Goal: Task Accomplishment & Management: Manage account settings

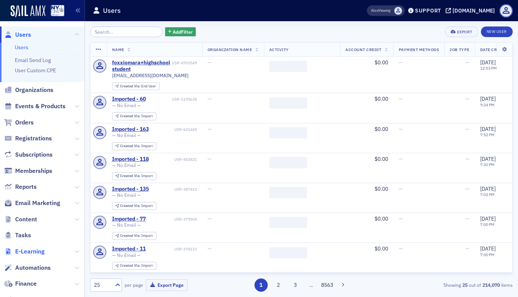
click at [19, 252] on span "E-Learning" at bounding box center [30, 251] width 30 height 8
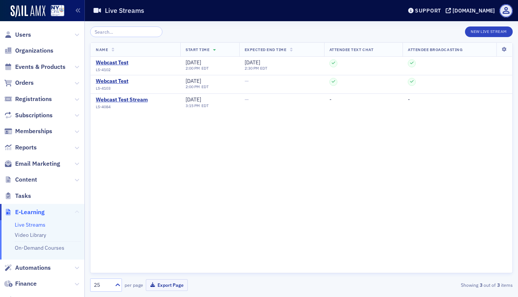
click at [75, 212] on icon at bounding box center [77, 212] width 5 height 5
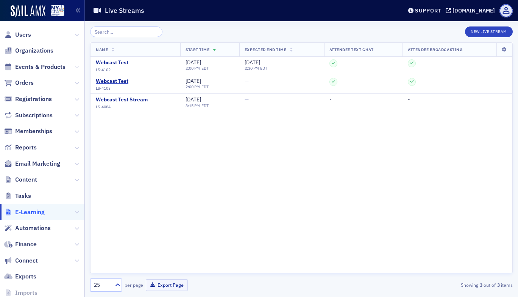
click at [75, 68] on icon at bounding box center [77, 67] width 5 height 5
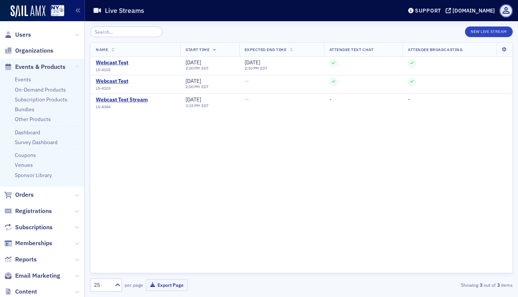
click at [75, 65] on icon at bounding box center [77, 67] width 5 height 5
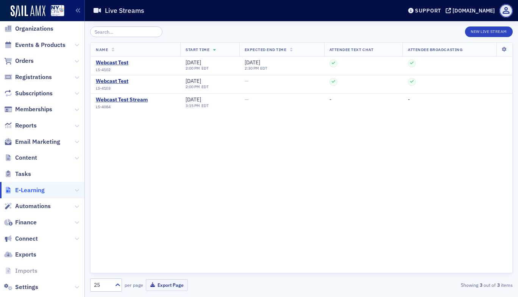
scroll to position [36, 0]
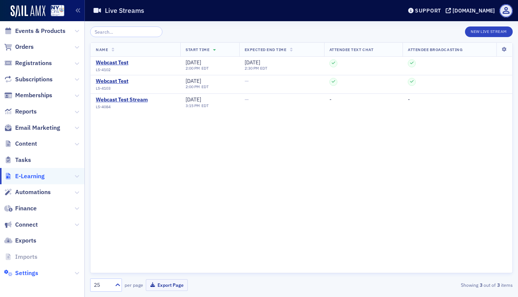
click at [30, 272] on span "Settings" at bounding box center [26, 273] width 23 height 8
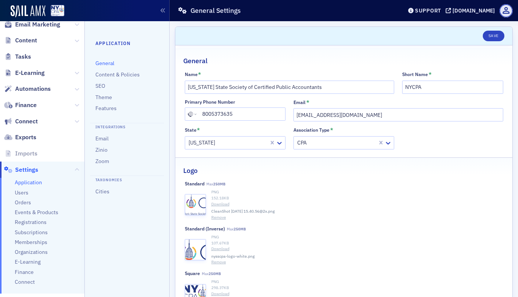
scroll to position [152, 0]
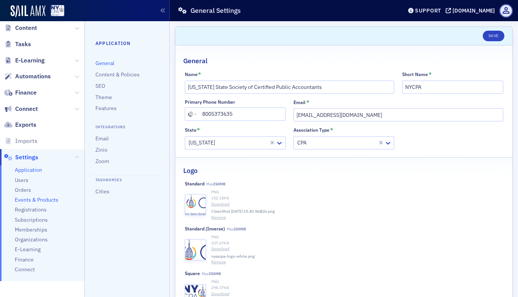
click at [48, 199] on span "Events & Products" at bounding box center [37, 199] width 44 height 7
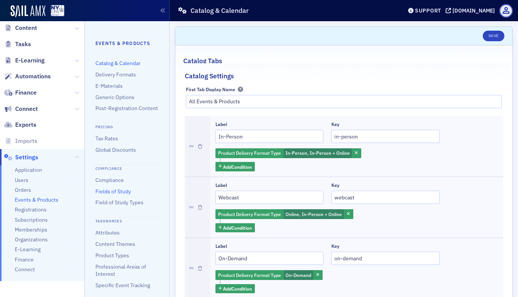
click at [117, 195] on link "Fields of Study" at bounding box center [113, 191] width 36 height 7
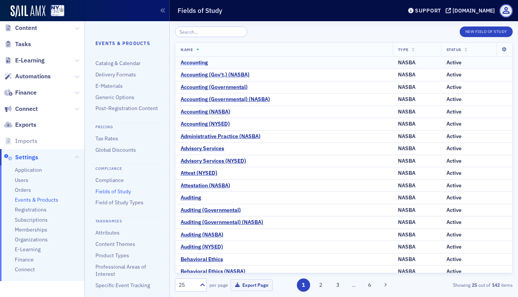
click at [197, 62] on div "Accounting" at bounding box center [193, 62] width 27 height 7
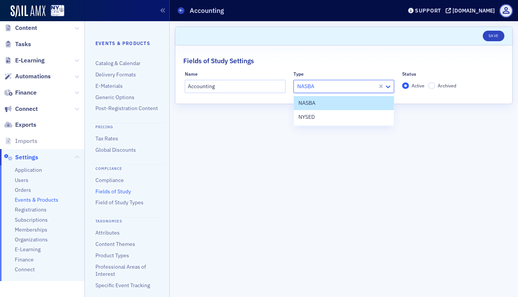
click at [387, 88] on icon at bounding box center [388, 87] width 8 height 8
click at [336, 117] on div "NYSED" at bounding box center [343, 117] width 91 height 8
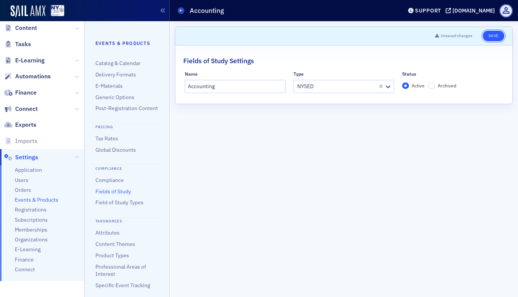
click at [497, 33] on button "Save" at bounding box center [493, 36] width 22 height 11
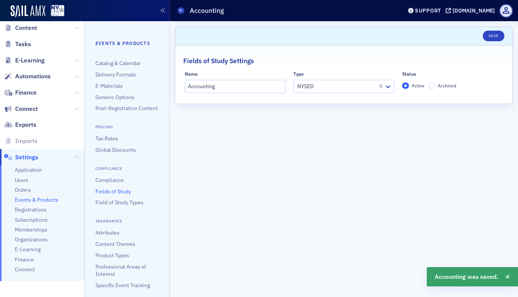
click at [125, 195] on link "Fields of Study" at bounding box center [113, 191] width 36 height 7
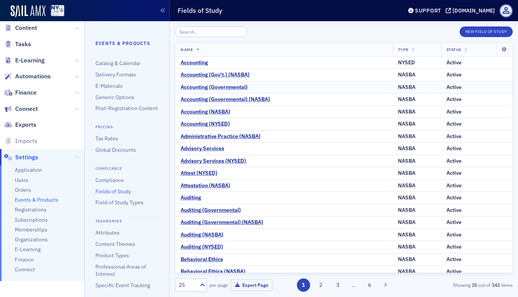
click at [221, 90] on div "Accounting (Governmental)" at bounding box center [213, 87] width 67 height 7
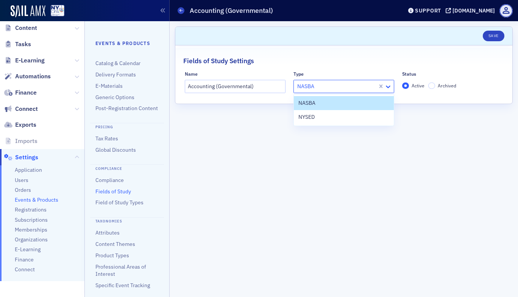
click at [386, 86] on icon at bounding box center [388, 87] width 8 height 8
click at [345, 121] on div "NYSED" at bounding box center [344, 117] width 100 height 14
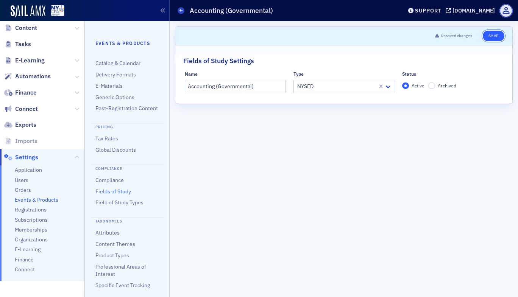
click at [497, 35] on button "Save" at bounding box center [493, 36] width 22 height 11
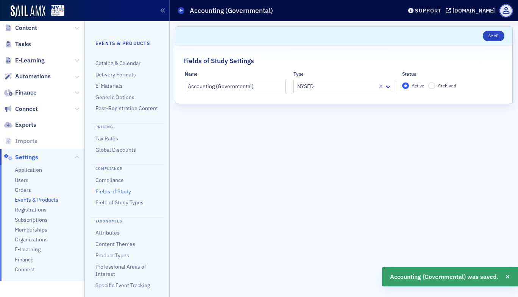
click at [115, 195] on link "Fields of Study" at bounding box center [113, 191] width 36 height 7
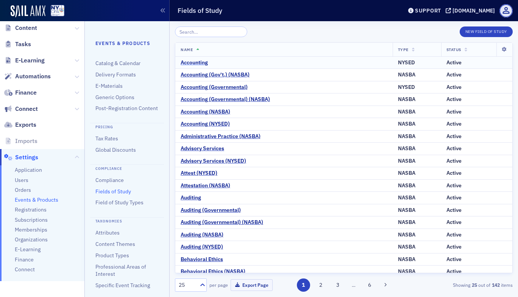
click at [205, 62] on div "Accounting" at bounding box center [193, 62] width 27 height 7
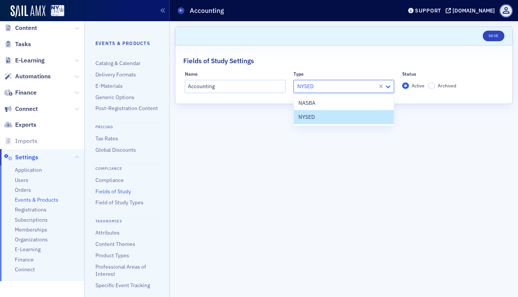
click at [389, 86] on icon at bounding box center [388, 87] width 5 height 3
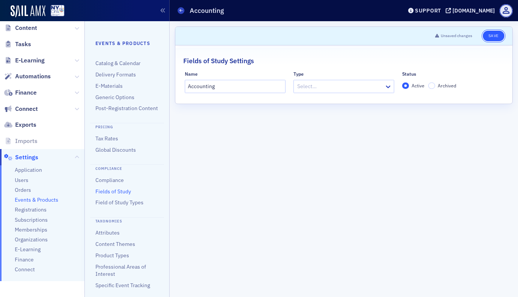
click at [495, 32] on button "Save" at bounding box center [493, 36] width 22 height 11
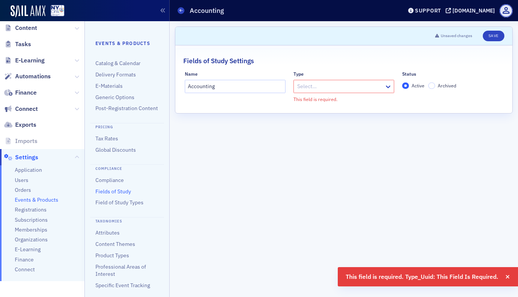
click at [128, 195] on link "Fields of Study" at bounding box center [113, 191] width 36 height 7
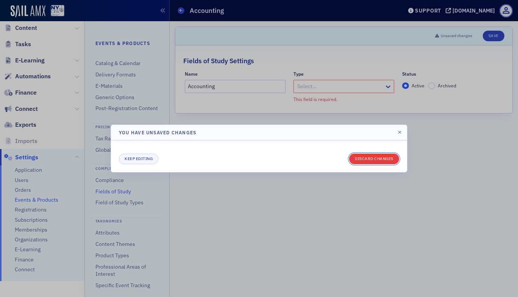
click at [374, 162] on button "Discard changes" at bounding box center [374, 159] width 50 height 11
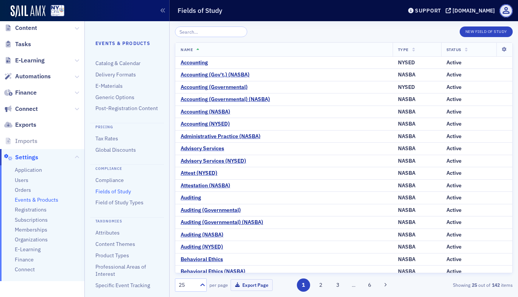
click at [103, 195] on link "Fields of Study" at bounding box center [113, 191] width 36 height 7
click at [211, 122] on div "Accounting (NYSED)" at bounding box center [204, 124] width 49 height 7
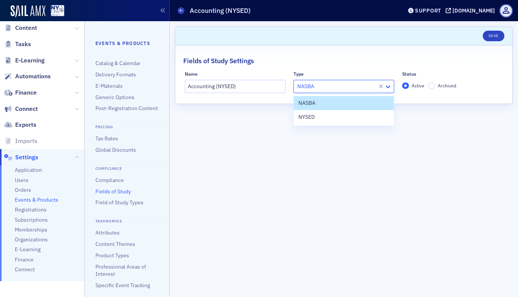
click at [384, 86] on icon at bounding box center [388, 87] width 8 height 8
click at [350, 120] on div "NYSED" at bounding box center [343, 117] width 91 height 8
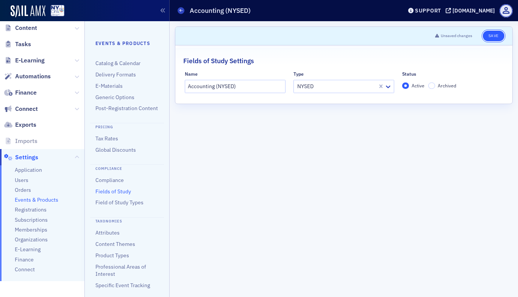
click at [495, 34] on button "Save" at bounding box center [493, 36] width 22 height 11
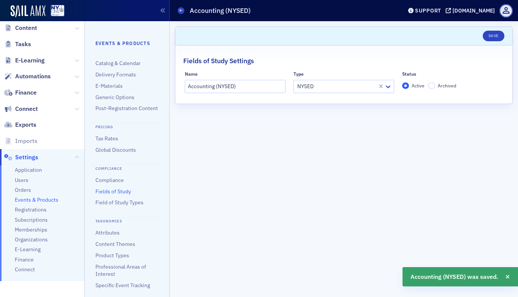
click at [112, 195] on link "Fields of Study" at bounding box center [113, 191] width 36 height 7
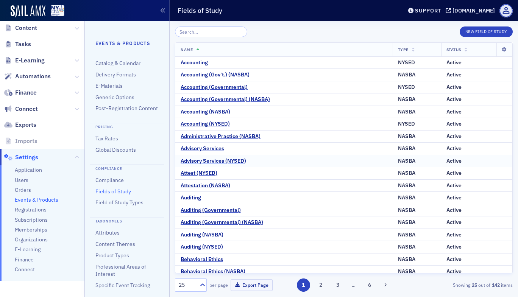
click at [226, 161] on div "Advisory Services (NYSED)" at bounding box center [212, 161] width 65 height 7
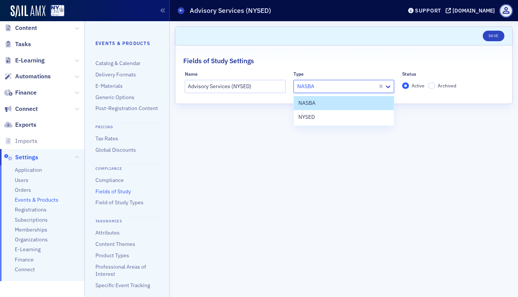
click at [331, 83] on div at bounding box center [336, 86] width 80 height 9
click at [318, 117] on div "NYSED" at bounding box center [343, 117] width 91 height 8
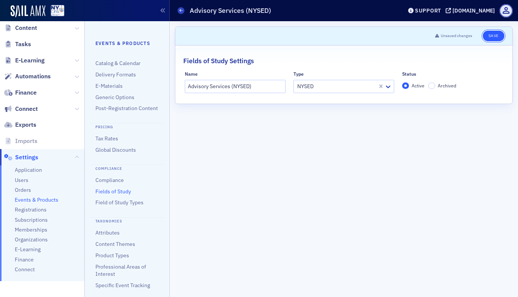
click at [495, 39] on button "Save" at bounding box center [493, 36] width 22 height 11
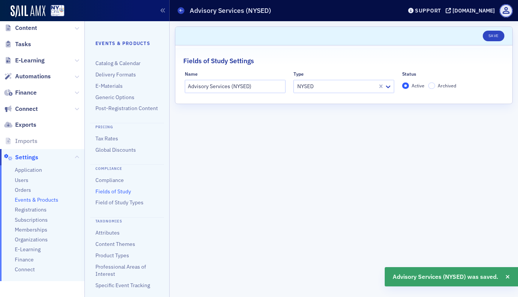
click at [115, 195] on link "Fields of Study" at bounding box center [113, 191] width 36 height 7
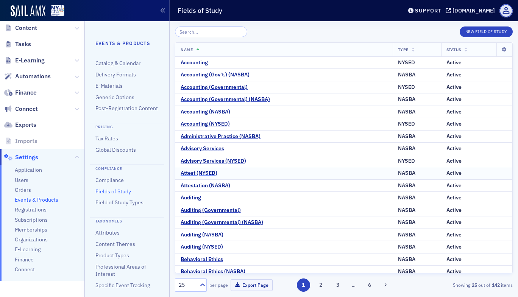
click at [204, 176] on div "Attest (NYSED)" at bounding box center [198, 173] width 37 height 7
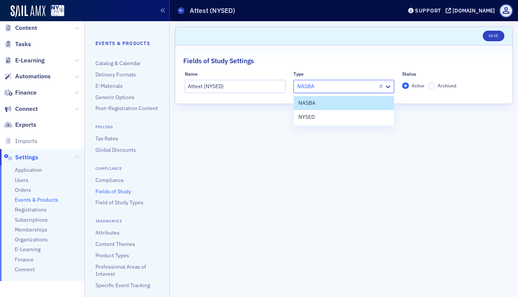
click at [325, 84] on div at bounding box center [336, 86] width 80 height 9
click at [316, 113] on div "NYSED" at bounding box center [343, 117] width 91 height 8
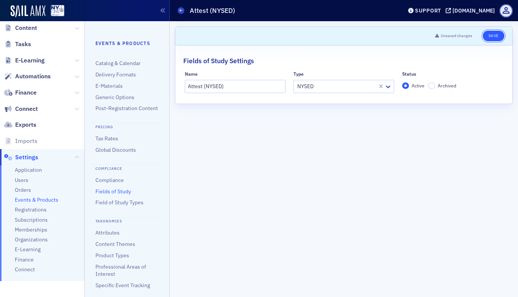
click at [492, 36] on button "Save" at bounding box center [493, 36] width 22 height 11
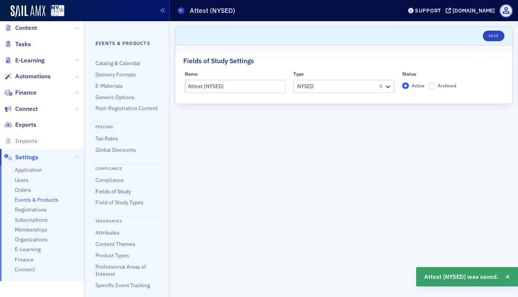
click at [116, 195] on link "Fields of Study" at bounding box center [113, 191] width 36 height 7
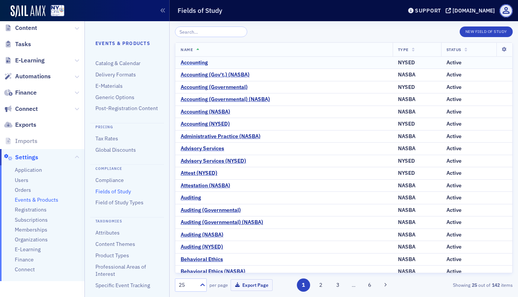
click at [201, 63] on div "Accounting" at bounding box center [193, 62] width 27 height 7
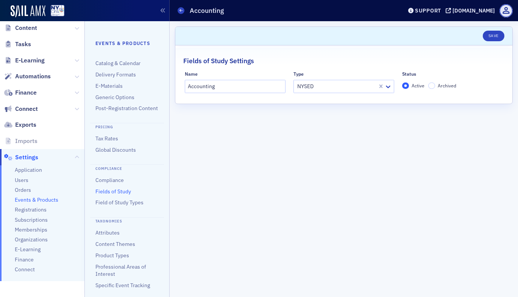
click at [113, 195] on link "Fields of Study" at bounding box center [113, 191] width 36 height 7
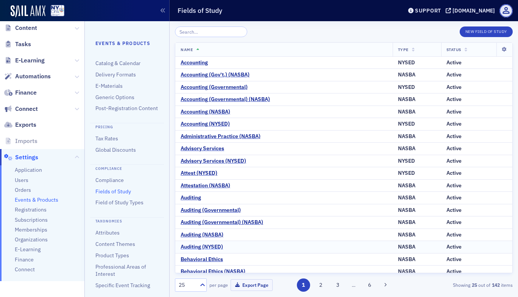
click at [212, 249] on div "Auditing (NYSED)" at bounding box center [201, 247] width 42 height 7
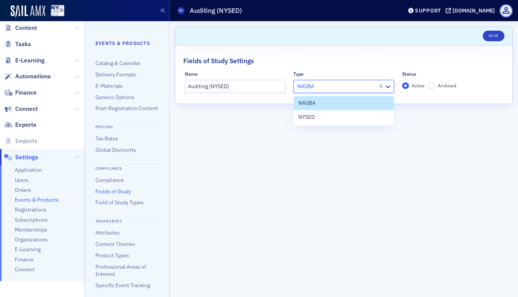
click at [352, 88] on div at bounding box center [336, 86] width 80 height 9
click at [344, 120] on div "NYSED" at bounding box center [343, 117] width 91 height 8
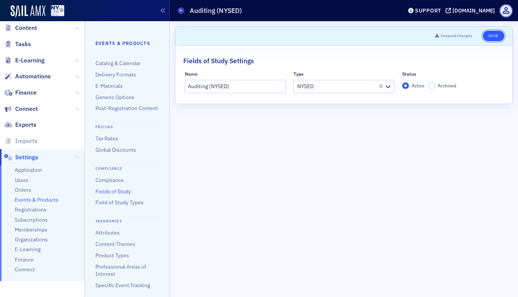
click at [493, 36] on button "Save" at bounding box center [493, 36] width 22 height 11
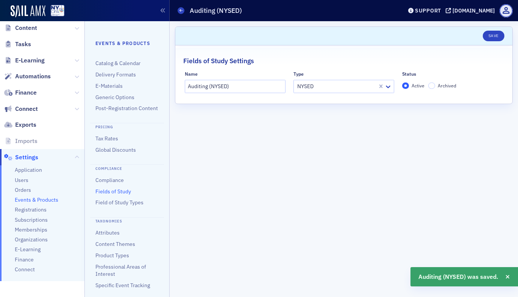
click at [115, 195] on link "Fields of Study" at bounding box center [113, 191] width 36 height 7
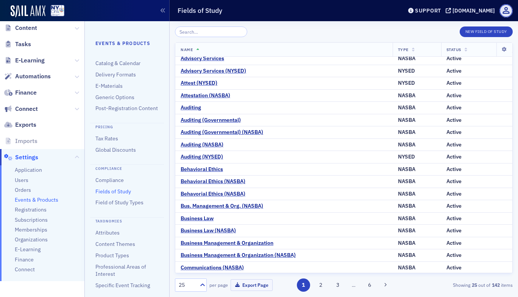
scroll to position [91, 0]
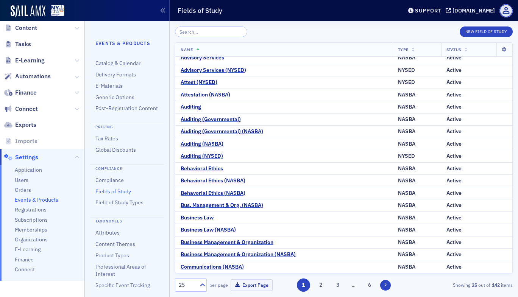
click at [384, 285] on icon at bounding box center [385, 285] width 3 height 5
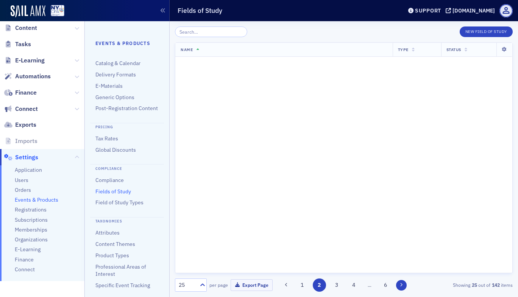
scroll to position [0, 0]
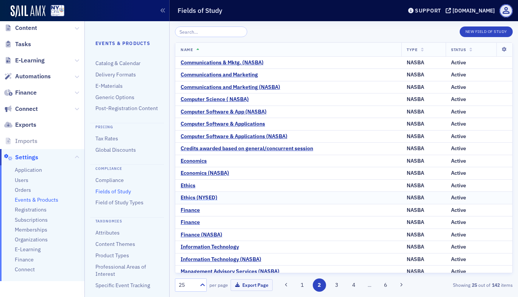
click at [194, 197] on div "Ethics (NYSED)" at bounding box center [198, 197] width 37 height 7
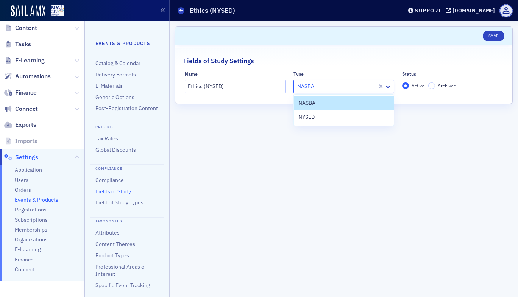
click at [353, 88] on div at bounding box center [336, 86] width 80 height 9
click at [341, 116] on div "NYSED" at bounding box center [343, 117] width 91 height 8
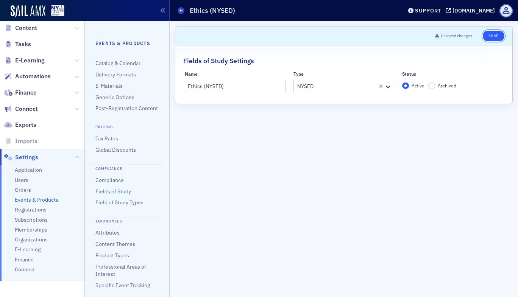
click at [488, 35] on button "Save" at bounding box center [493, 36] width 22 height 11
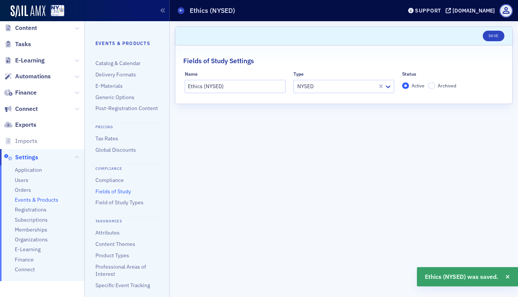
click at [102, 195] on link "Fields of Study" at bounding box center [113, 191] width 36 height 7
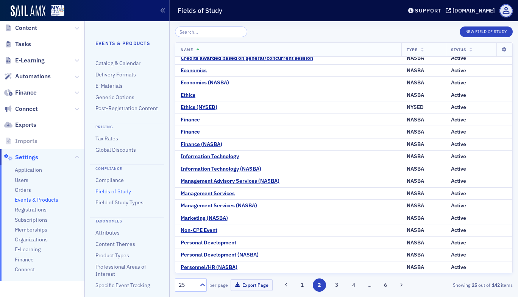
scroll to position [91, 0]
click at [402, 286] on icon at bounding box center [401, 285] width 3 height 5
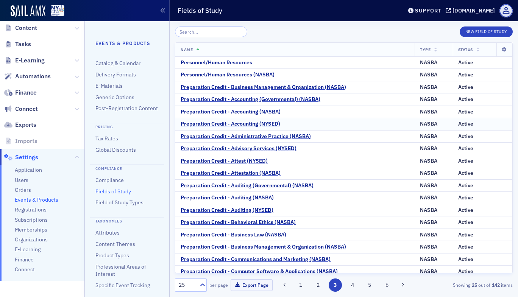
click at [246, 124] on div "Preparation Credit - Accounting (NYSED)" at bounding box center [229, 124] width 99 height 7
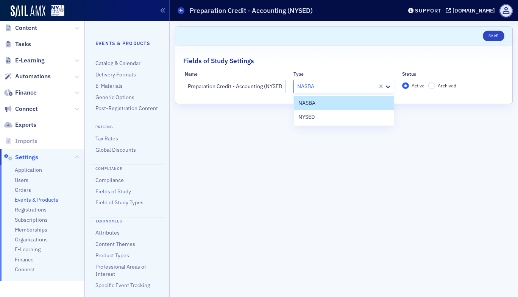
click at [332, 92] on div "NASBA" at bounding box center [343, 86] width 101 height 13
click at [330, 116] on div "NYSED" at bounding box center [343, 117] width 91 height 8
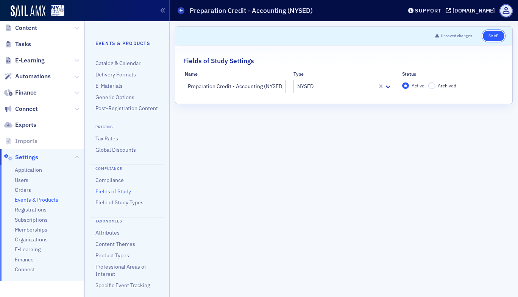
click at [491, 41] on button "Save" at bounding box center [493, 36] width 22 height 11
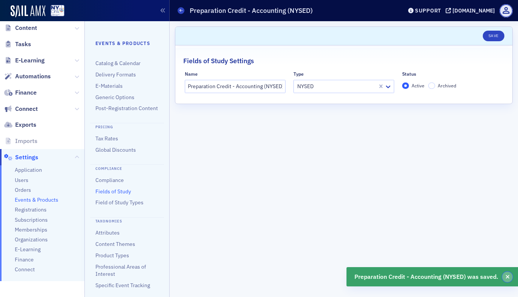
click at [509, 277] on button "button" at bounding box center [507, 277] width 11 height 11
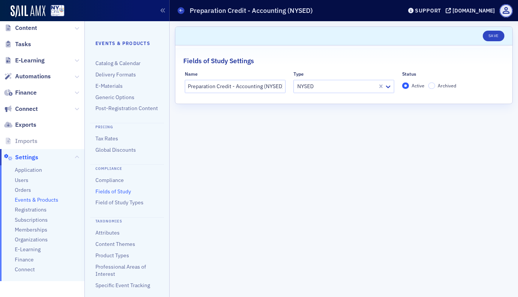
click at [98, 195] on link "Fields of Study" at bounding box center [113, 191] width 36 height 7
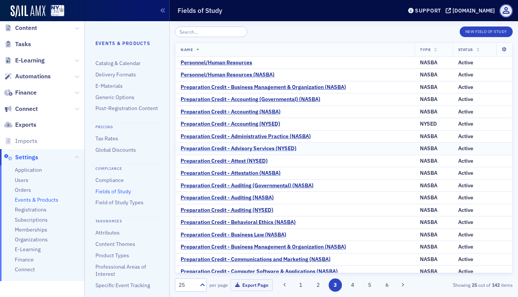
click at [265, 149] on div "Preparation Credit - Advisory Services (NYSED)" at bounding box center [238, 148] width 116 height 7
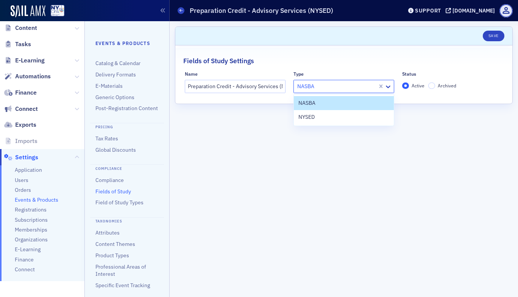
click at [323, 88] on div at bounding box center [336, 86] width 80 height 9
click at [328, 117] on div "NYSED" at bounding box center [343, 117] width 91 height 8
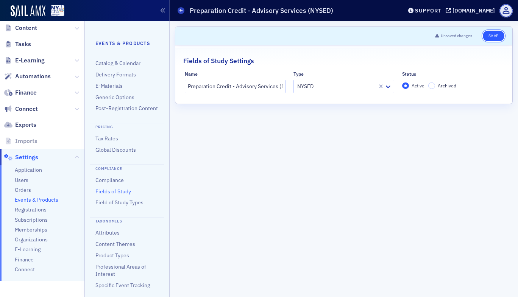
click at [490, 39] on button "Save" at bounding box center [493, 36] width 22 height 11
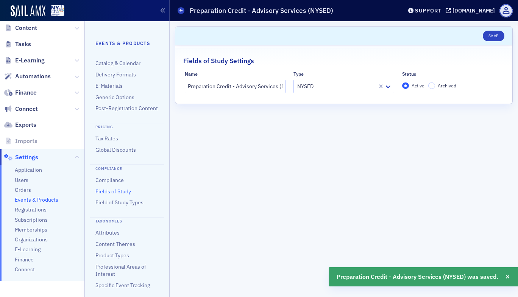
click at [117, 195] on link "Fields of Study" at bounding box center [113, 191] width 36 height 7
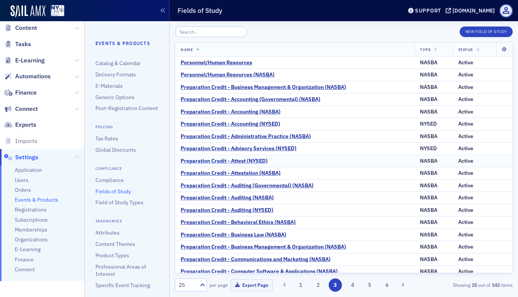
click at [248, 161] on div "Preparation Credit - Attest (NYSED)" at bounding box center [223, 161] width 87 height 7
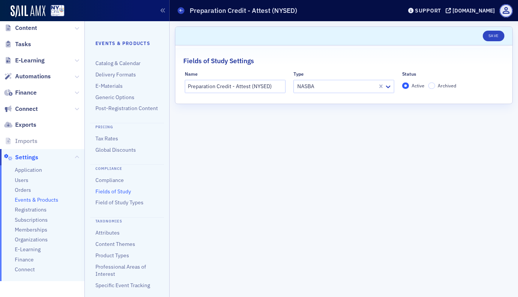
click at [331, 87] on div at bounding box center [336, 86] width 80 height 9
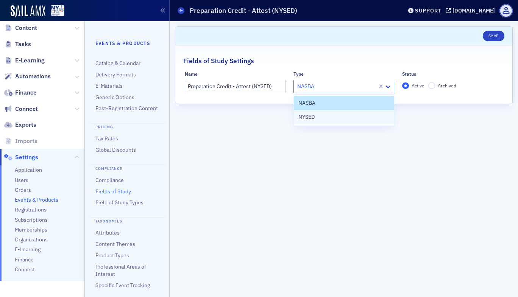
click at [325, 113] on div "NYSED" at bounding box center [343, 117] width 91 height 8
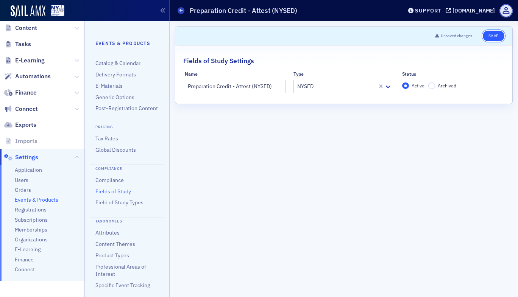
click at [493, 37] on button "Save" at bounding box center [493, 36] width 22 height 11
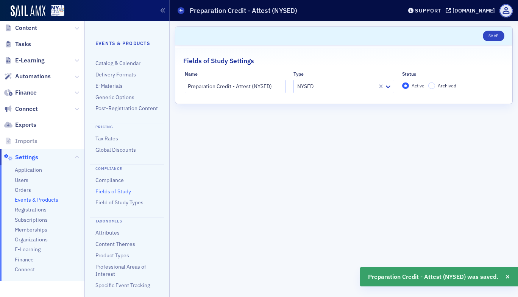
click at [112, 195] on link "Fields of Study" at bounding box center [113, 191] width 36 height 7
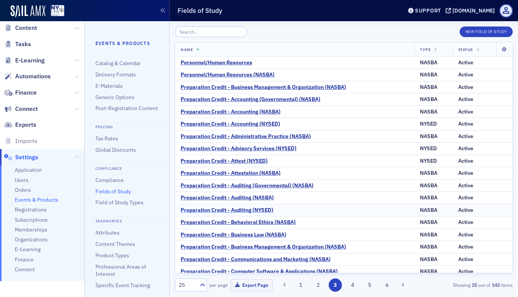
click at [260, 210] on div "Preparation Credit - Auditing (NYSED)" at bounding box center [226, 210] width 93 height 7
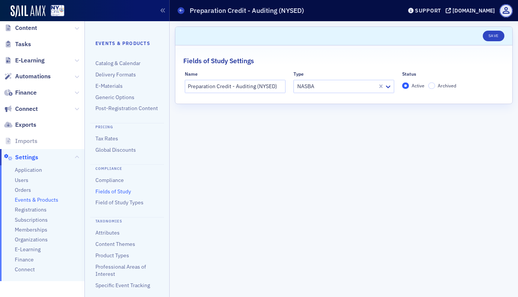
click at [316, 90] on div at bounding box center [336, 86] width 80 height 9
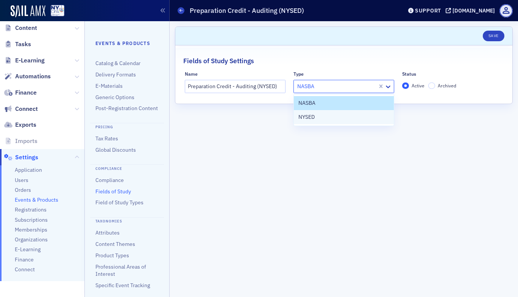
click at [314, 117] on div "NYSED" at bounding box center [343, 117] width 91 height 8
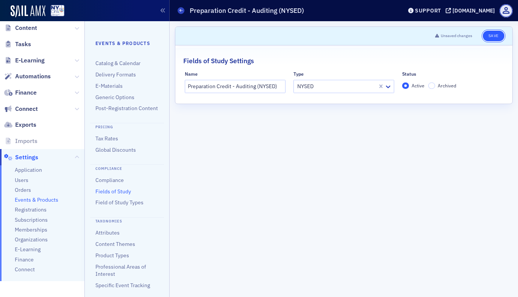
click at [490, 34] on button "Save" at bounding box center [493, 36] width 22 height 11
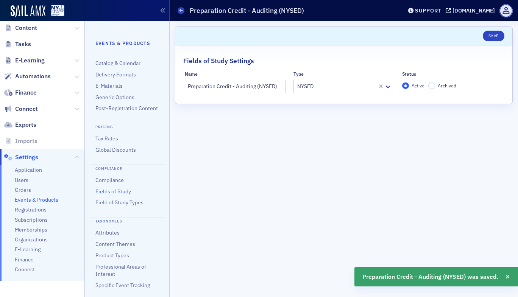
click at [114, 195] on link "Fields of Study" at bounding box center [113, 191] width 36 height 7
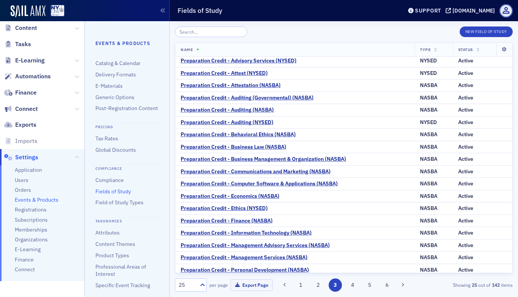
scroll to position [91, 0]
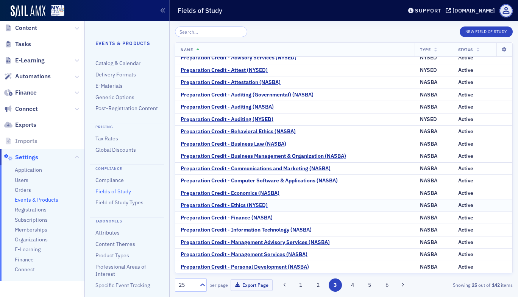
click at [233, 204] on div "Preparation Credit - Ethics (NYSED)" at bounding box center [223, 205] width 87 height 7
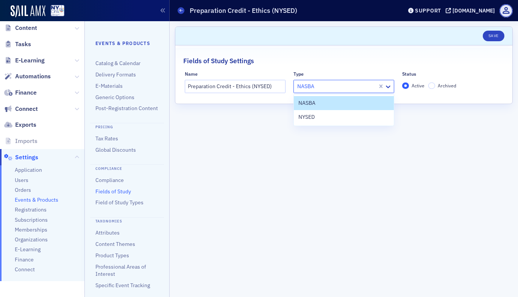
click at [325, 91] on div "NASBA" at bounding box center [336, 86] width 84 height 11
click at [324, 117] on div "NYSED" at bounding box center [343, 117] width 91 height 8
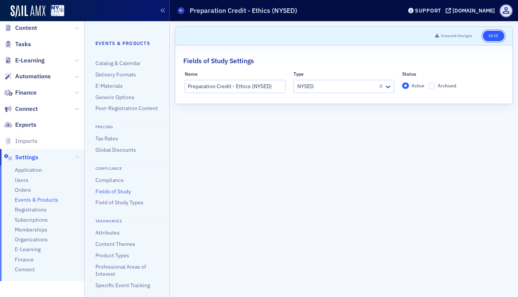
click at [493, 31] on button "Save" at bounding box center [493, 36] width 22 height 11
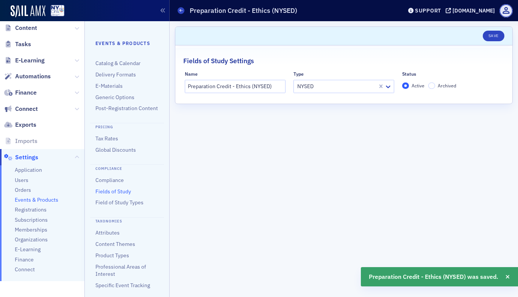
click at [117, 194] on ul "Compliance Fields of Study Field of Study Types" at bounding box center [126, 192] width 63 height 30
click at [116, 195] on link "Fields of Study" at bounding box center [113, 191] width 36 height 7
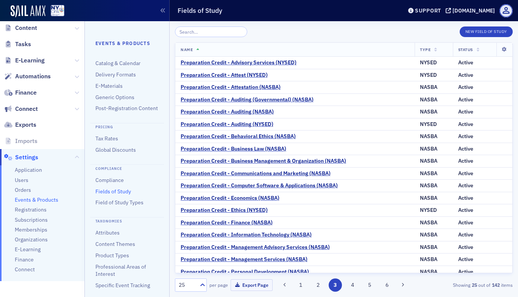
scroll to position [91, 0]
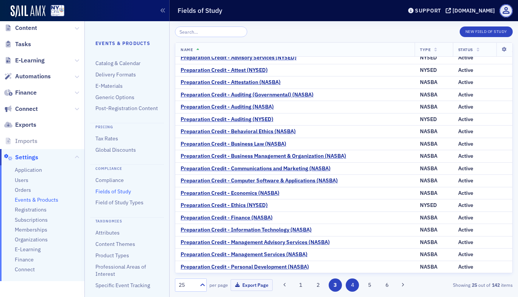
click at [351, 288] on button "4" at bounding box center [351, 284] width 13 height 13
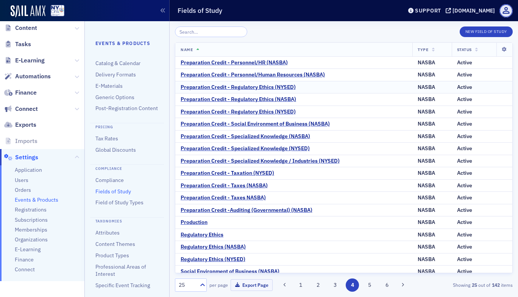
click at [267, 91] on td "Preparation Credit - Regulatory Ethics (NYSED)" at bounding box center [293, 87] width 237 height 12
click at [267, 89] on div "Preparation Credit - Regulatory Ethics (NYSED)" at bounding box center [237, 87] width 115 height 7
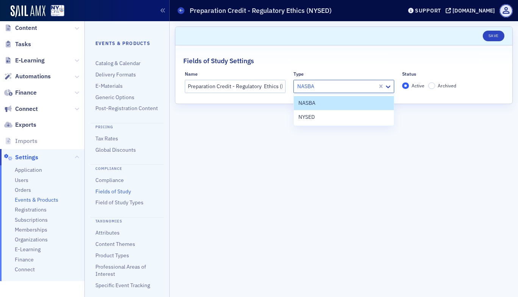
click at [324, 92] on div "NASBA" at bounding box center [336, 86] width 84 height 11
click at [322, 114] on div "NYSED" at bounding box center [343, 117] width 91 height 8
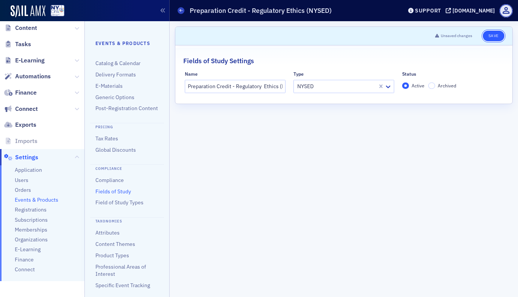
click at [488, 38] on button "Save" at bounding box center [493, 36] width 22 height 11
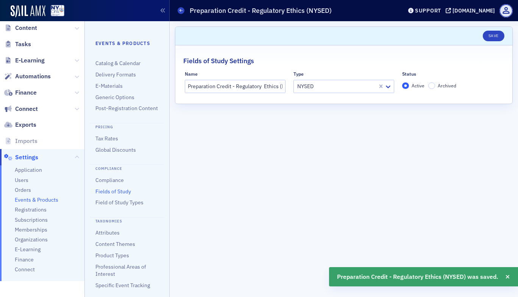
click at [114, 195] on link "Fields of Study" at bounding box center [113, 191] width 36 height 7
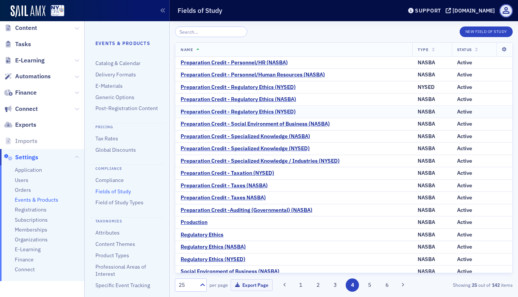
click at [271, 113] on div "Preparation Credit - Regulatory Ethics (NYSED)" at bounding box center [237, 112] width 115 height 7
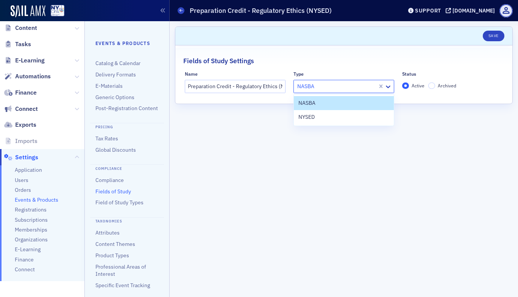
click at [349, 91] on div "NASBA" at bounding box center [336, 86] width 84 height 11
click at [345, 120] on div "NYSED" at bounding box center [343, 117] width 91 height 8
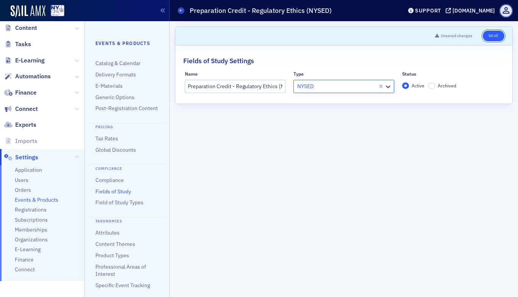
click at [490, 37] on button "Save" at bounding box center [493, 36] width 22 height 11
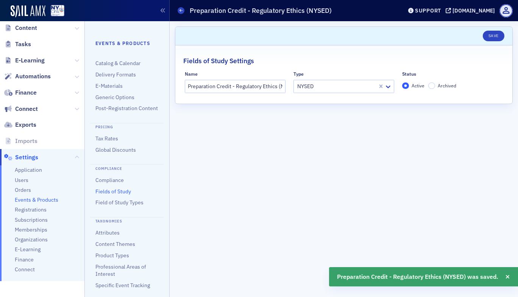
click at [111, 195] on link "Fields of Study" at bounding box center [113, 191] width 36 height 7
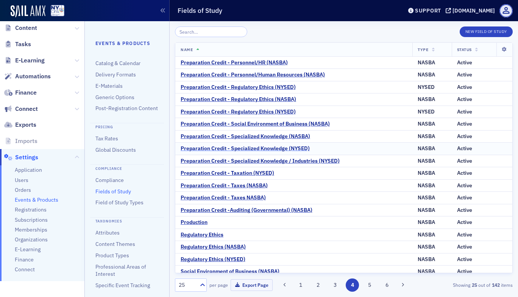
click at [286, 149] on div "Preparation Credit - Specialized Knowledge (NYSED)" at bounding box center [244, 148] width 129 height 7
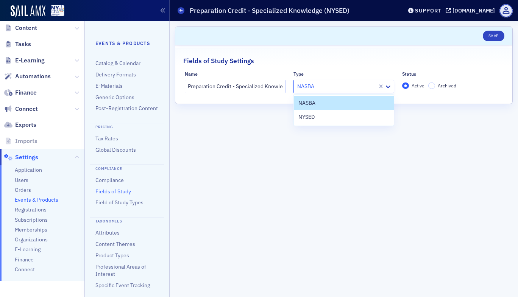
click at [318, 89] on div at bounding box center [336, 86] width 80 height 9
click at [317, 121] on div "NYSED" at bounding box center [344, 117] width 100 height 14
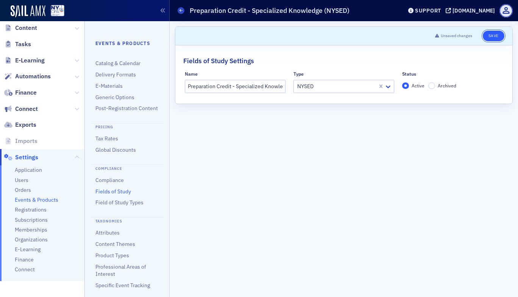
click at [499, 34] on button "Save" at bounding box center [493, 36] width 22 height 11
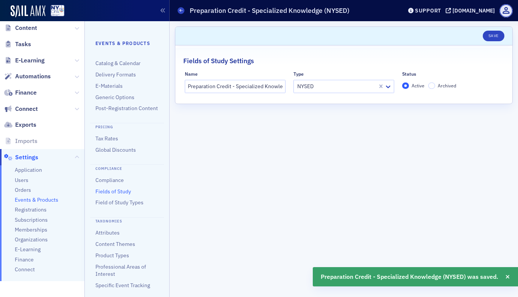
click at [113, 195] on link "Fields of Study" at bounding box center [113, 191] width 36 height 7
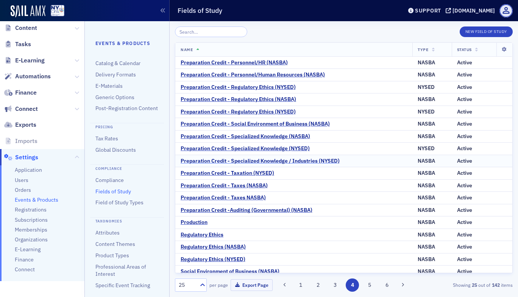
click at [291, 164] on div "Preparation Credit - Specialized Knowledge / Industries (NYSED)" at bounding box center [259, 161] width 159 height 7
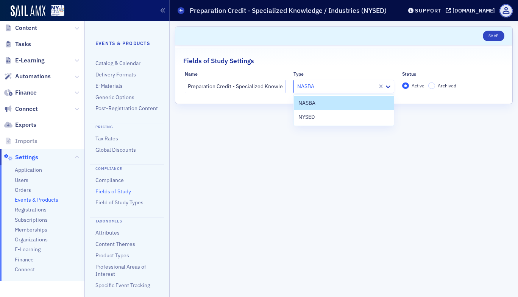
click at [330, 81] on div "NASBA" at bounding box center [343, 86] width 101 height 13
click at [326, 116] on div "NYSED" at bounding box center [343, 117] width 91 height 8
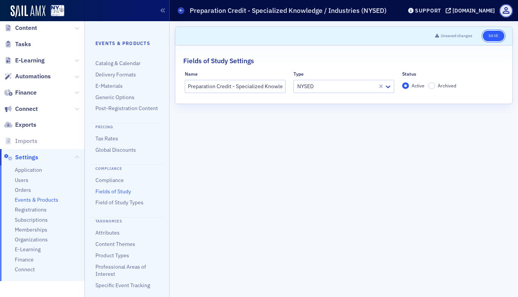
click at [491, 38] on button "Save" at bounding box center [493, 36] width 22 height 11
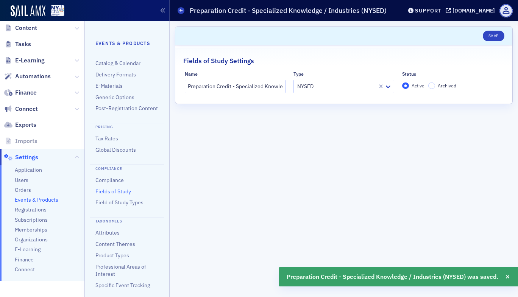
click at [122, 195] on link "Fields of Study" at bounding box center [113, 191] width 36 height 7
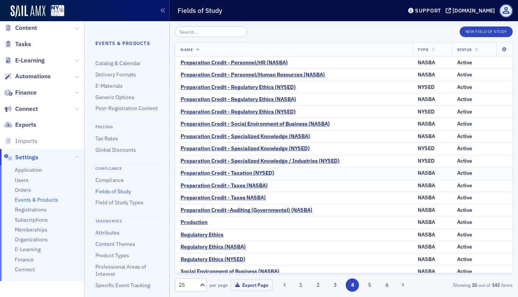
click at [264, 172] on div "Preparation Credit - Taxation (NYSED)" at bounding box center [226, 173] width 93 height 7
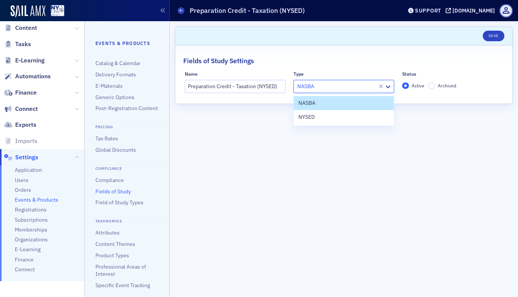
click at [316, 90] on div at bounding box center [336, 86] width 80 height 9
click at [320, 115] on div "NYSED" at bounding box center [343, 117] width 91 height 8
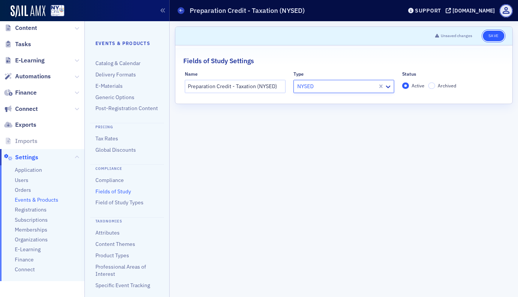
click at [491, 37] on button "Save" at bounding box center [493, 36] width 22 height 11
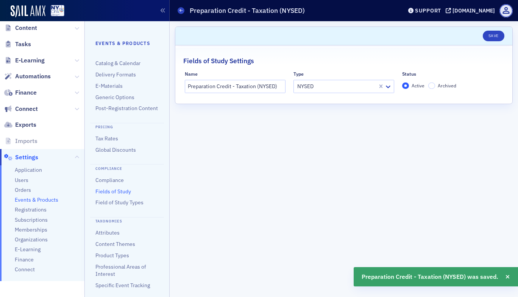
click at [122, 195] on link "Fields of Study" at bounding box center [113, 191] width 36 height 7
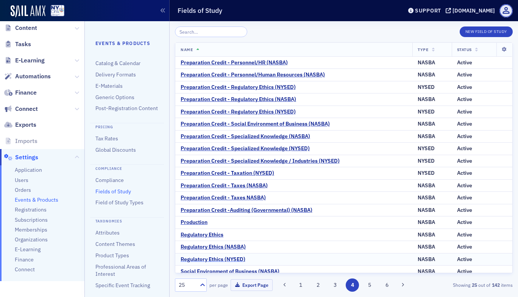
click at [220, 260] on div "Regulatory Ethics (NYSED)" at bounding box center [212, 259] width 65 height 7
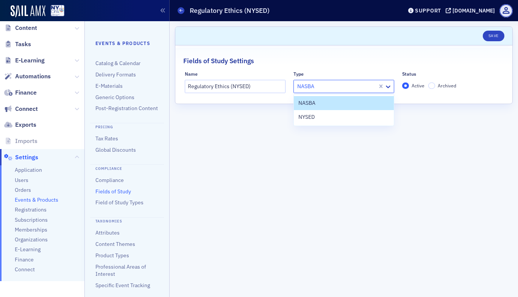
click at [321, 85] on div at bounding box center [336, 86] width 80 height 9
click at [321, 114] on div "NYSED" at bounding box center [343, 117] width 91 height 8
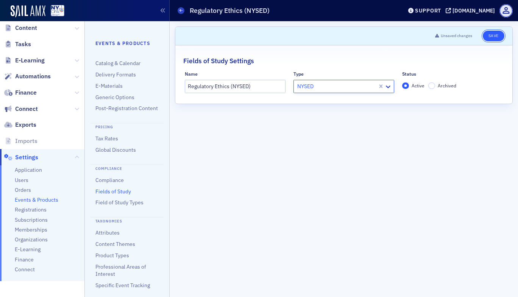
click at [490, 33] on button "Save" at bounding box center [493, 36] width 22 height 11
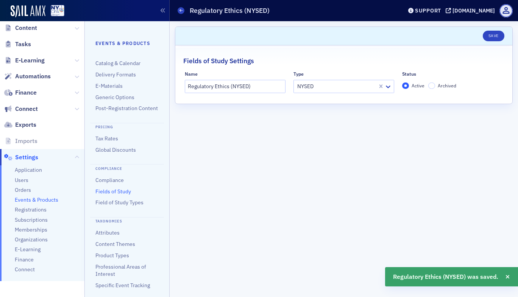
click at [112, 194] on ul "Compliance Fields of Study Field of Study Types" at bounding box center [126, 192] width 63 height 30
click at [112, 195] on link "Fields of Study" at bounding box center [113, 191] width 36 height 7
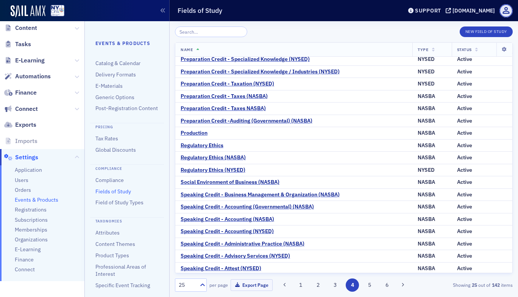
scroll to position [91, 0]
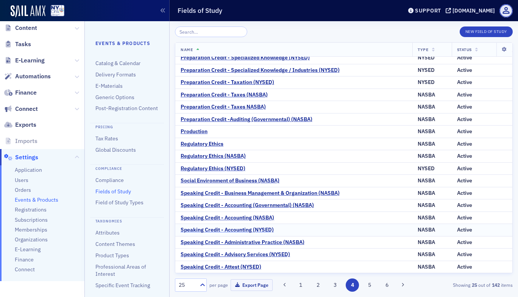
click at [248, 230] on div "Speaking Credit - Accounting (NYSED)" at bounding box center [226, 230] width 93 height 7
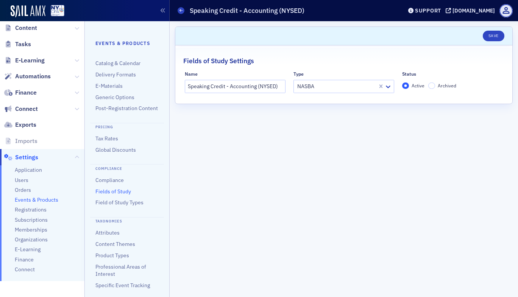
click at [329, 90] on div at bounding box center [336, 86] width 80 height 9
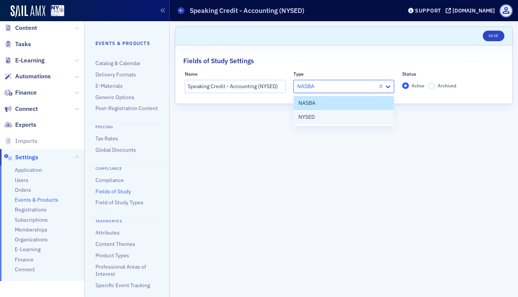
click at [325, 119] on div "NYSED" at bounding box center [343, 117] width 91 height 8
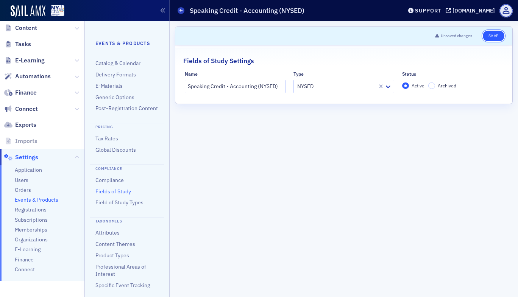
click at [494, 37] on button "Save" at bounding box center [493, 36] width 22 height 11
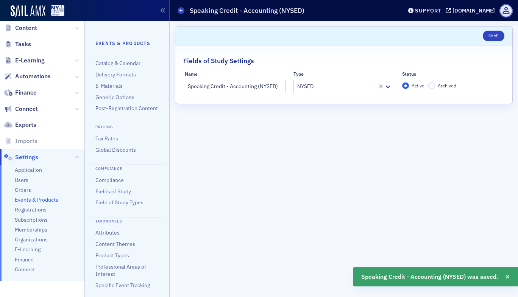
click at [105, 195] on link "Fields of Study" at bounding box center [113, 191] width 36 height 7
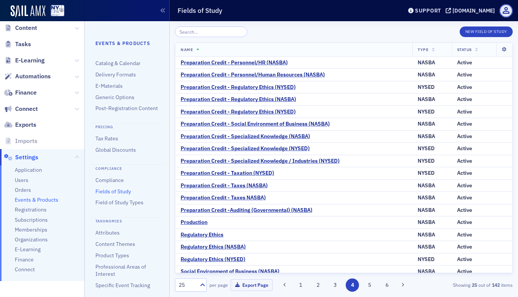
scroll to position [91, 0]
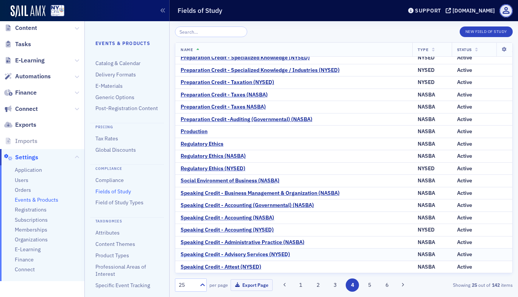
click at [256, 255] on div "Speaking Credit - Advisory Services (NYSED)" at bounding box center [234, 254] width 109 height 7
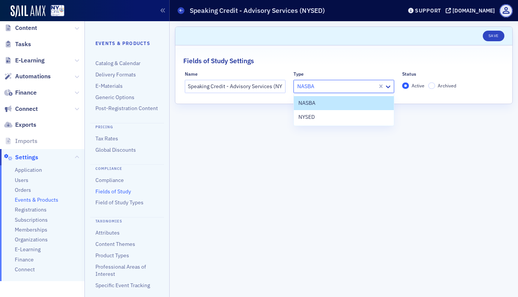
click at [334, 90] on div at bounding box center [336, 86] width 80 height 9
click at [331, 113] on div "NYSED" at bounding box center [343, 117] width 91 height 8
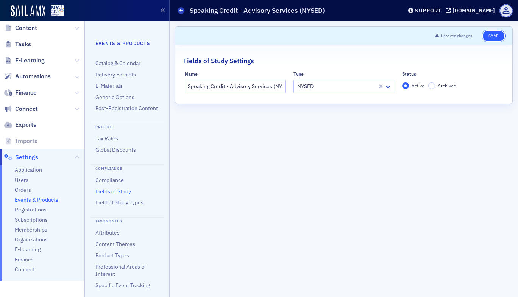
click at [495, 37] on button "Save" at bounding box center [493, 36] width 22 height 11
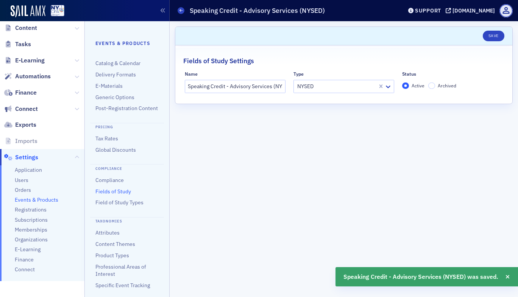
click at [104, 195] on link "Fields of Study" at bounding box center [113, 191] width 36 height 7
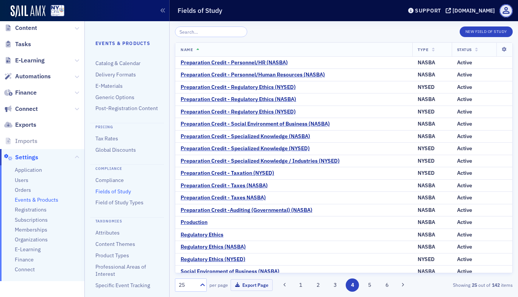
scroll to position [91, 0]
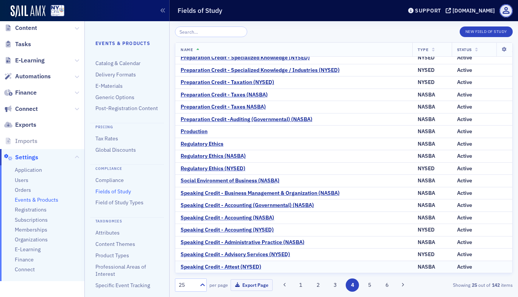
click at [230, 267] on div "Speaking Credit - Attest (NYSED)" at bounding box center [220, 267] width 81 height 7
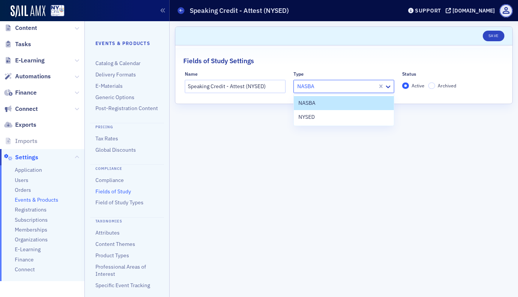
click at [349, 86] on div at bounding box center [336, 86] width 80 height 9
click at [342, 115] on div "NYSED" at bounding box center [343, 117] width 91 height 8
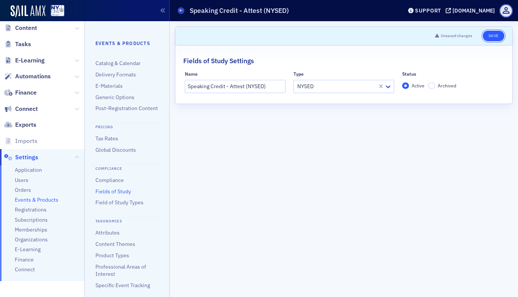
click at [491, 33] on button "Save" at bounding box center [493, 36] width 22 height 11
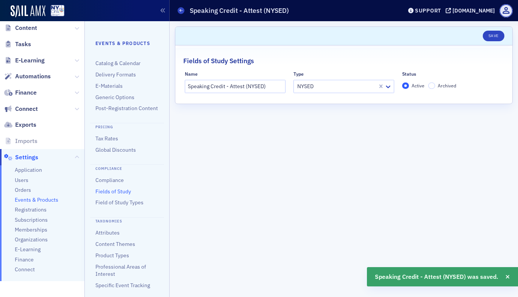
click at [118, 195] on link "Fields of Study" at bounding box center [113, 191] width 36 height 7
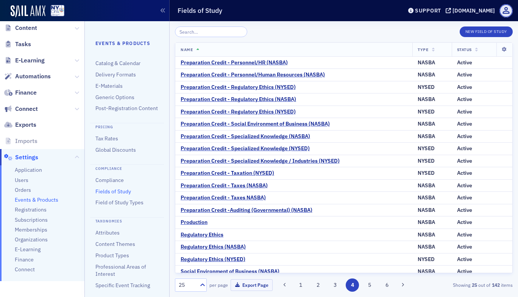
scroll to position [91, 0]
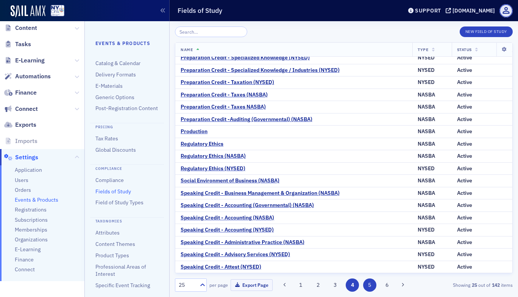
click at [370, 283] on button "5" at bounding box center [369, 284] width 13 height 13
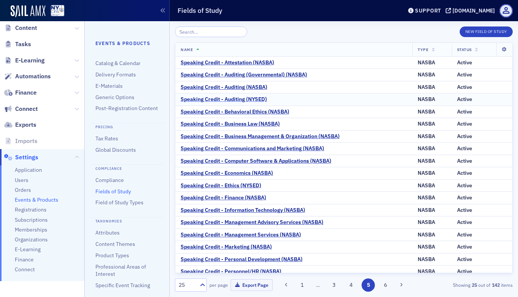
click at [249, 99] on div "Speaking Credit - Auditing (NYSED)" at bounding box center [223, 99] width 86 height 7
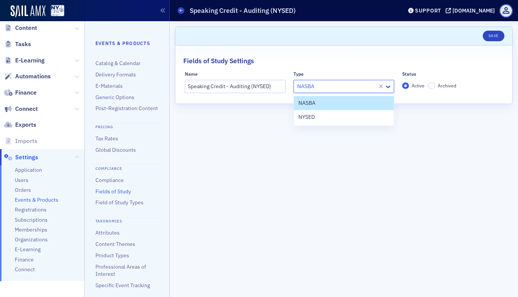
click at [311, 88] on div at bounding box center [336, 86] width 80 height 9
click at [312, 115] on span "NYSED" at bounding box center [306, 117] width 16 height 8
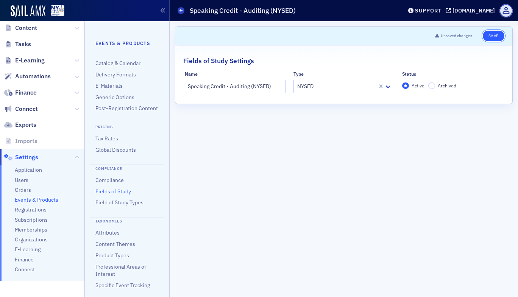
click at [493, 36] on button "Save" at bounding box center [493, 36] width 22 height 11
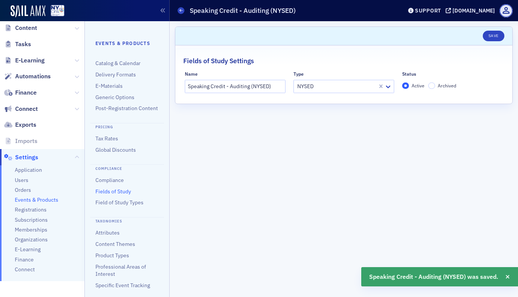
click at [111, 204] on ul "Compliance Fields of Study Field of Study Types" at bounding box center [126, 192] width 63 height 30
click at [117, 195] on link "Fields of Study" at bounding box center [113, 191] width 36 height 7
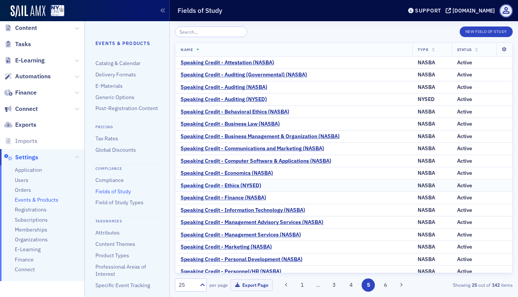
click at [240, 185] on div "Speaking Credit - Ethics (NYSED)" at bounding box center [220, 185] width 81 height 7
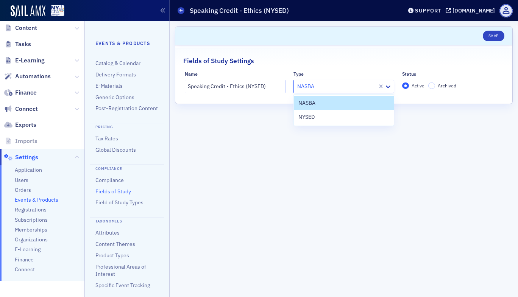
click at [327, 84] on div at bounding box center [336, 86] width 80 height 9
click at [322, 118] on div "NYSED" at bounding box center [343, 117] width 91 height 8
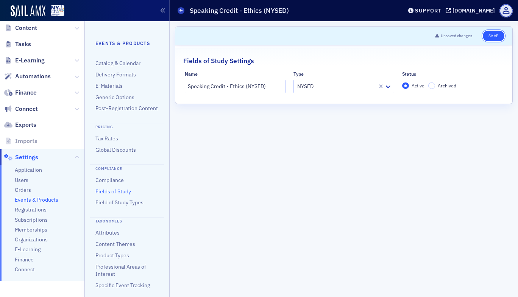
click at [490, 35] on button "Save" at bounding box center [493, 36] width 22 height 11
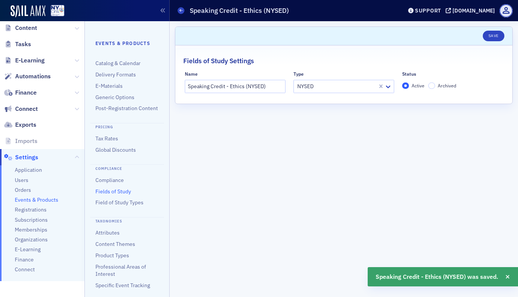
click at [114, 195] on link "Fields of Study" at bounding box center [113, 191] width 36 height 7
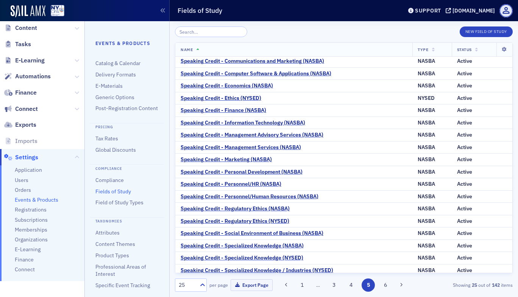
scroll to position [91, 0]
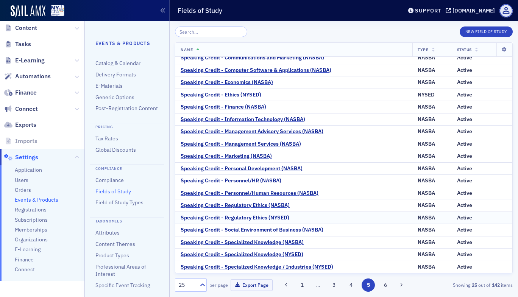
click at [252, 216] on div "Speaking Credit - Regulatory Ethics (NYSED)" at bounding box center [234, 218] width 109 height 7
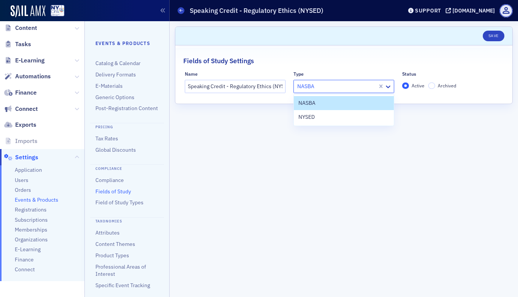
click at [331, 86] on div at bounding box center [336, 86] width 80 height 9
click at [328, 115] on div "NYSED" at bounding box center [343, 117] width 91 height 8
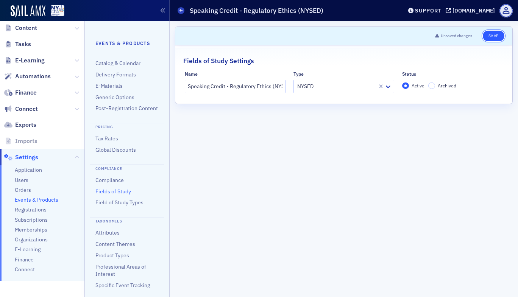
click at [496, 35] on button "Save" at bounding box center [493, 36] width 22 height 11
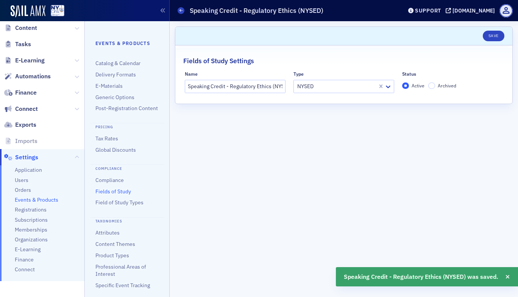
click at [115, 195] on link "Fields of Study" at bounding box center [113, 191] width 36 height 7
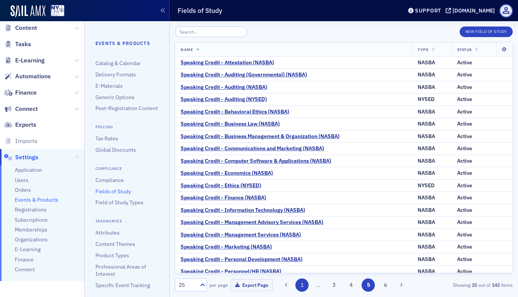
click at [302, 288] on button "1" at bounding box center [301, 284] width 13 height 13
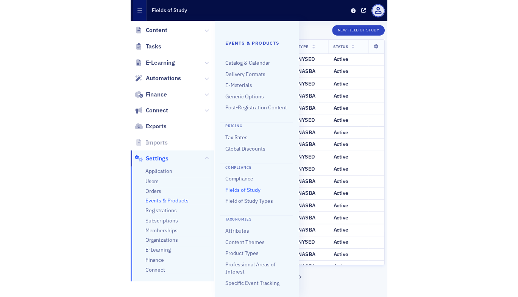
scroll to position [146, 0]
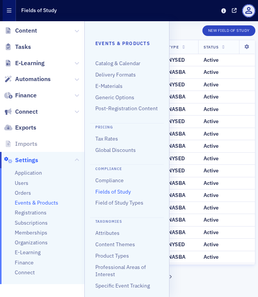
click at [8, 10] on icon "button" at bounding box center [9, 10] width 5 height 5
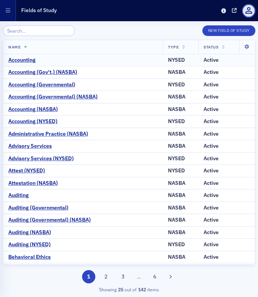
click at [149, 60] on div "Accounting" at bounding box center [82, 60] width 149 height 7
click at [30, 58] on div "Accounting" at bounding box center [21, 60] width 27 height 7
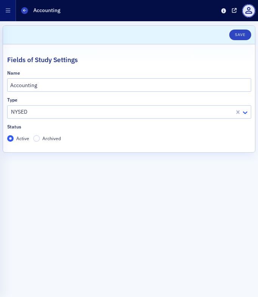
click at [246, 112] on icon at bounding box center [245, 112] width 5 height 3
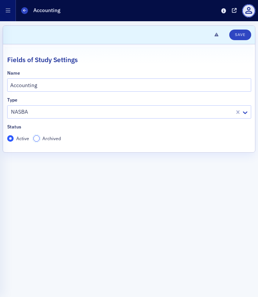
click at [39, 138] on input "Archived" at bounding box center [36, 138] width 7 height 7
click at [235, 35] on button "Save" at bounding box center [240, 35] width 22 height 11
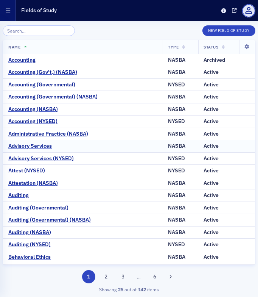
click at [63, 145] on div "Advisory Services" at bounding box center [82, 146] width 149 height 7
click at [31, 146] on div "Advisory Services" at bounding box center [30, 146] width 44 height 7
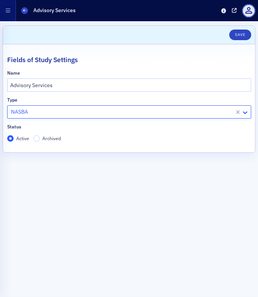
click at [243, 112] on icon at bounding box center [245, 113] width 8 height 8
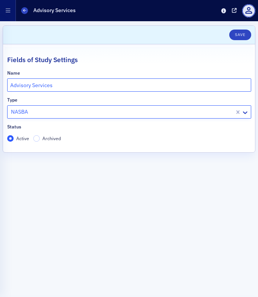
click at [176, 90] on input "Advisory Services" at bounding box center [129, 84] width 244 height 13
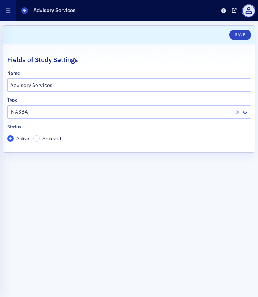
click at [47, 138] on span "Archived" at bounding box center [51, 138] width 19 height 6
click at [40, 138] on input "Archived" at bounding box center [36, 138] width 7 height 7
click at [241, 38] on button "Save" at bounding box center [240, 35] width 22 height 11
click at [86, 197] on form "Scroll to Save Fields of Study Settings Name Advisory Services Type NASBA Statu…" at bounding box center [129, 158] width 253 height 267
click at [26, 12] on span at bounding box center [24, 10] width 7 height 7
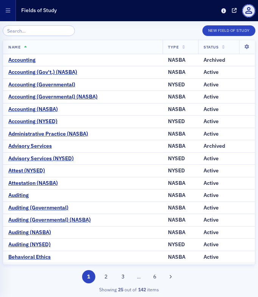
click at [14, 29] on input "search" at bounding box center [39, 30] width 72 height 11
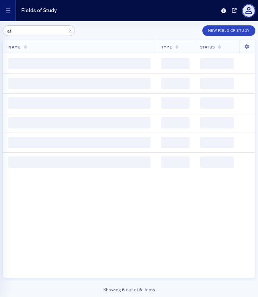
type input "a"
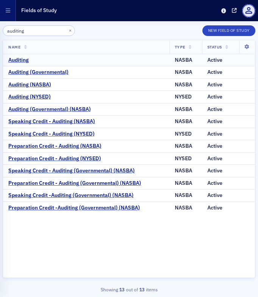
type input "auditing"
click at [51, 61] on div "Auditing" at bounding box center [86, 60] width 156 height 7
click at [23, 62] on div "Auditing" at bounding box center [18, 60] width 20 height 7
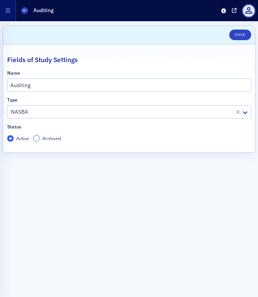
click at [37, 137] on input "Archived" at bounding box center [36, 138] width 7 height 7
click at [239, 34] on button "Save" at bounding box center [240, 35] width 22 height 11
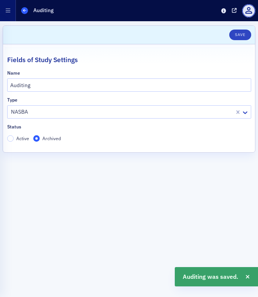
click at [26, 10] on span at bounding box center [24, 10] width 7 height 7
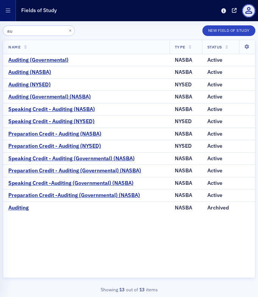
type input "a"
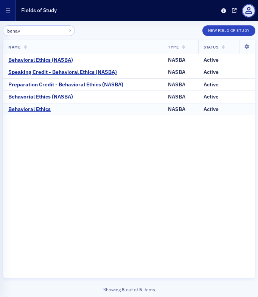
type input "behav"
click at [56, 110] on div "Behavioral Ethics" at bounding box center [82, 109] width 149 height 7
click at [44, 109] on div "Behavioral Ethics" at bounding box center [29, 109] width 42 height 7
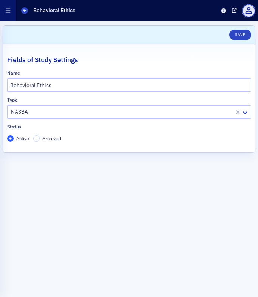
click at [58, 140] on span "Archived" at bounding box center [51, 138] width 19 height 6
click at [40, 140] on input "Archived" at bounding box center [36, 138] width 7 height 7
click at [239, 37] on button "Save" at bounding box center [240, 35] width 22 height 11
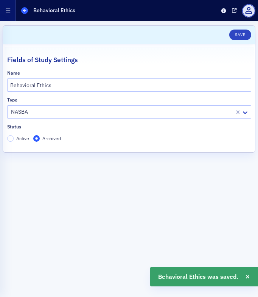
click at [25, 11] on icon at bounding box center [24, 10] width 3 height 3
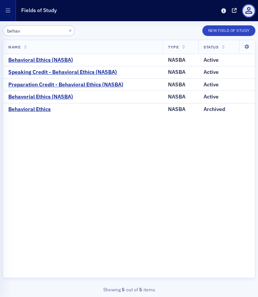
click at [42, 31] on input "behav" at bounding box center [39, 30] width 72 height 11
type input "b"
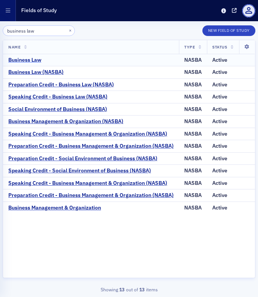
type input "business law"
click at [37, 58] on div "Business Law" at bounding box center [24, 60] width 33 height 7
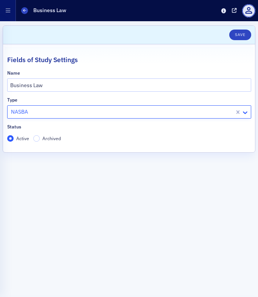
click at [246, 112] on icon at bounding box center [245, 112] width 5 height 3
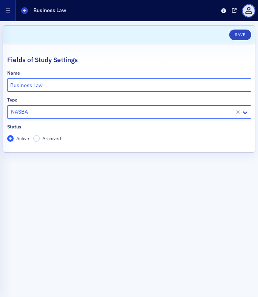
click at [140, 91] on input "Business Law" at bounding box center [129, 84] width 244 height 13
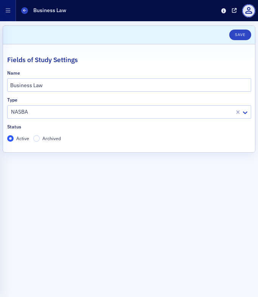
click at [48, 135] on span "Archived" at bounding box center [51, 138] width 19 height 7
click at [40, 135] on input "Archived" at bounding box center [36, 138] width 7 height 7
click at [235, 33] on button "Save" at bounding box center [240, 35] width 22 height 11
click at [77, 168] on form "Scroll to Save Fields of Study Settings Name Business Law Type NASBA Status Act…" at bounding box center [129, 158] width 253 height 267
click at [243, 33] on button "Save" at bounding box center [240, 35] width 22 height 11
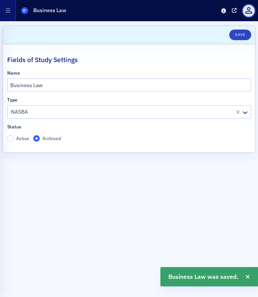
click at [25, 10] on icon at bounding box center [24, 10] width 3 height 3
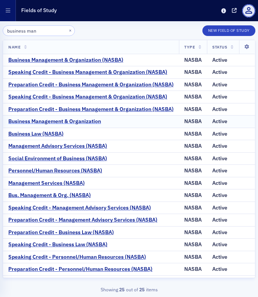
type input "business man"
click at [75, 125] on div "Business Management & Organization" at bounding box center [54, 121] width 93 height 7
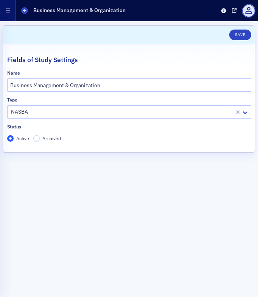
click at [47, 137] on span "Archived" at bounding box center [51, 138] width 19 height 6
click at [40, 137] on input "Archived" at bounding box center [36, 138] width 7 height 7
click at [248, 32] on button "Save" at bounding box center [240, 35] width 22 height 11
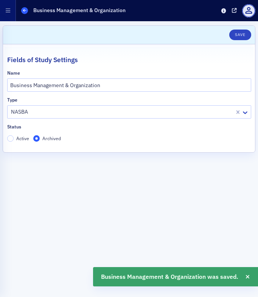
click at [24, 12] on icon at bounding box center [24, 10] width 3 height 3
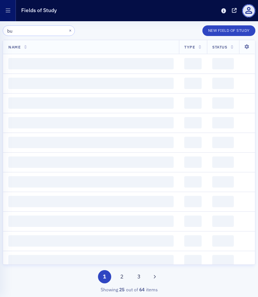
type input "b"
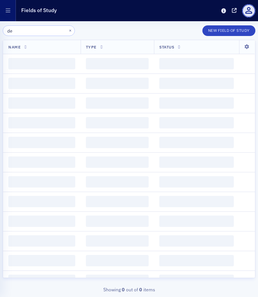
type input "d"
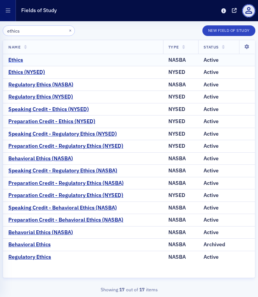
type input "ethics"
click at [20, 60] on div "Ethics" at bounding box center [15, 60] width 15 height 7
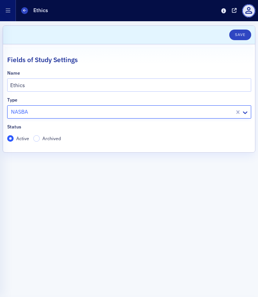
click at [52, 112] on div at bounding box center [122, 111] width 224 height 9
click at [54, 109] on div at bounding box center [122, 111] width 224 height 9
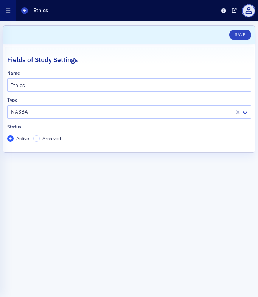
click at [47, 139] on span "Archived" at bounding box center [51, 138] width 19 height 6
click at [40, 139] on input "Archived" at bounding box center [36, 138] width 7 height 7
click at [241, 30] on button "Save" at bounding box center [240, 35] width 22 height 11
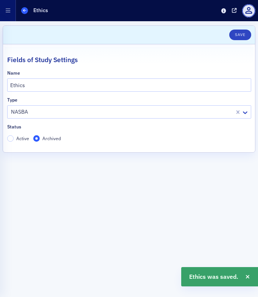
click at [24, 11] on icon at bounding box center [24, 10] width 3 height 3
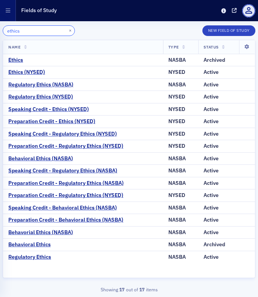
click at [29, 29] on input "ethics" at bounding box center [39, 30] width 72 height 11
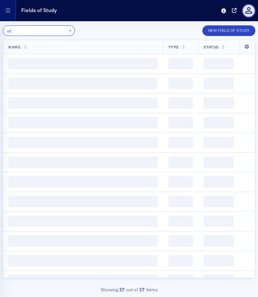
type input "e"
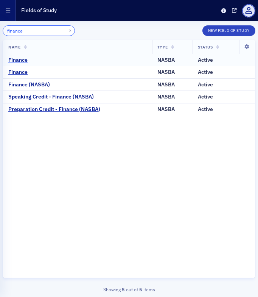
type input "finance"
click at [18, 61] on div "Finance" at bounding box center [17, 60] width 19 height 7
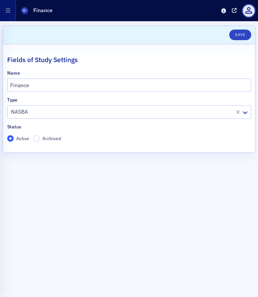
click at [40, 136] on label "Archived" at bounding box center [47, 138] width 28 height 7
click at [40, 136] on input "Archived" at bounding box center [36, 138] width 7 height 7
click at [244, 33] on button "Save" at bounding box center [240, 35] width 22 height 11
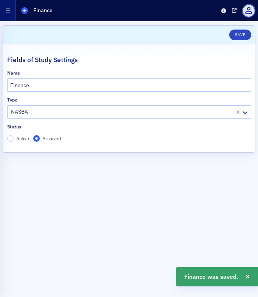
click at [25, 9] on icon at bounding box center [24, 10] width 3 height 3
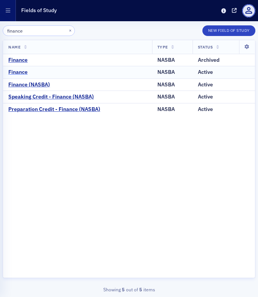
click at [19, 69] on div "Finance" at bounding box center [17, 72] width 19 height 7
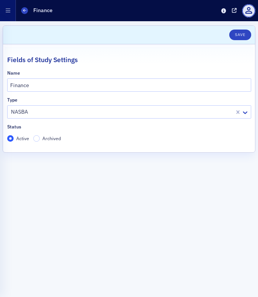
click at [45, 138] on span "Archived" at bounding box center [51, 138] width 19 height 6
click at [40, 138] on input "Archived" at bounding box center [36, 138] width 7 height 7
click at [234, 38] on button "Save" at bounding box center [240, 35] width 22 height 11
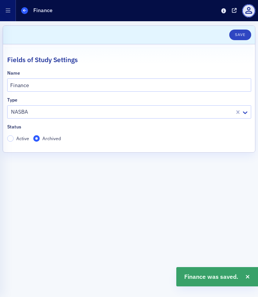
click at [25, 11] on icon at bounding box center [24, 10] width 3 height 3
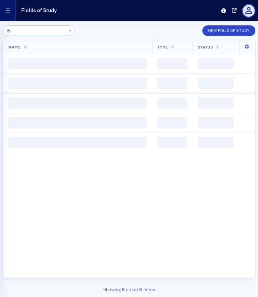
type input "f"
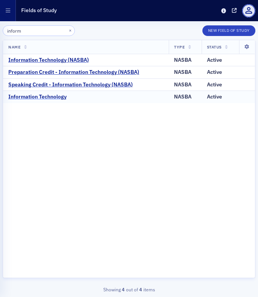
type input "inform"
click at [41, 100] on div "Information Technology" at bounding box center [37, 96] width 58 height 7
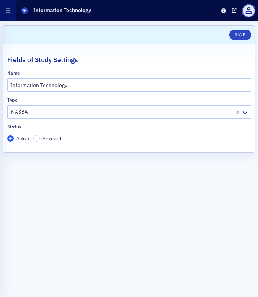
click at [50, 137] on span "Archived" at bounding box center [51, 138] width 19 height 6
click at [40, 137] on input "Archived" at bounding box center [36, 138] width 7 height 7
click at [238, 36] on button "Save" at bounding box center [240, 35] width 22 height 11
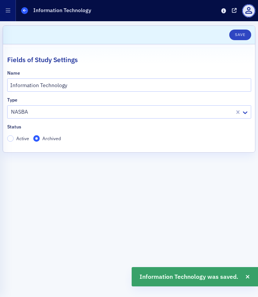
click at [25, 10] on icon at bounding box center [24, 10] width 3 height 3
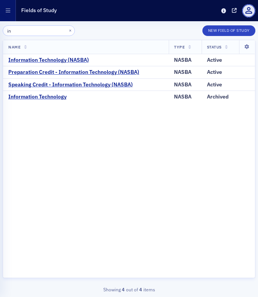
type input "i"
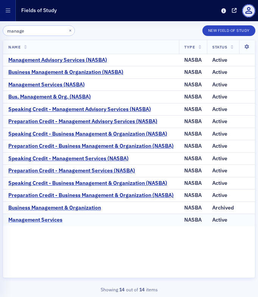
type input "manage"
click at [40, 223] on div "Management Services" at bounding box center [35, 219] width 54 height 7
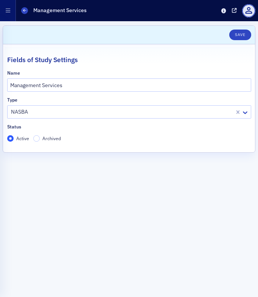
click at [53, 138] on span "Archived" at bounding box center [51, 138] width 19 height 6
click at [40, 138] on input "Archived" at bounding box center [36, 138] width 7 height 7
click at [233, 37] on button "Save" at bounding box center [240, 35] width 22 height 11
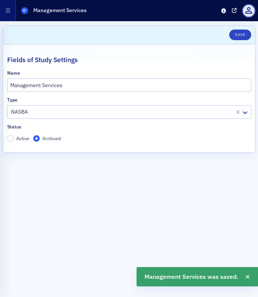
click at [22, 10] on span at bounding box center [24, 10] width 7 height 7
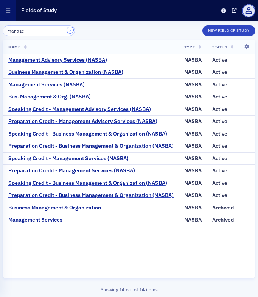
click at [67, 28] on button "×" at bounding box center [70, 30] width 7 height 7
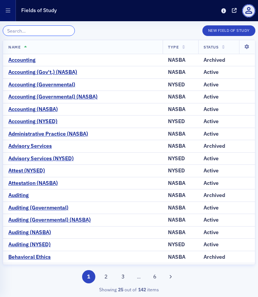
click at [36, 33] on input "search" at bounding box center [39, 30] width 72 height 11
type input "e"
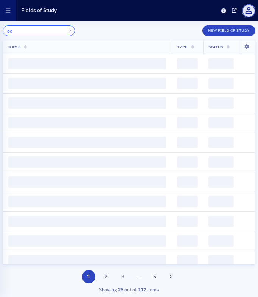
type input "o"
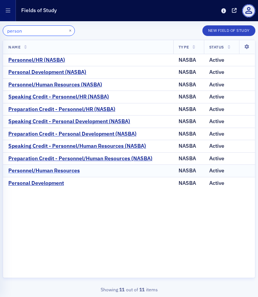
type input "person"
click at [50, 171] on div "Personnel/Human Resources" at bounding box center [44, 170] width 72 height 7
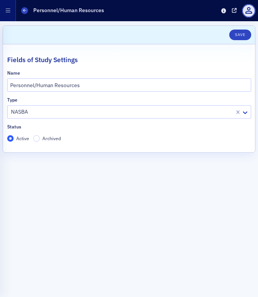
click at [42, 135] on label "Archived" at bounding box center [47, 138] width 28 height 7
click at [40, 135] on input "Archived" at bounding box center [36, 138] width 7 height 7
click at [235, 34] on button "Save" at bounding box center [240, 35] width 22 height 11
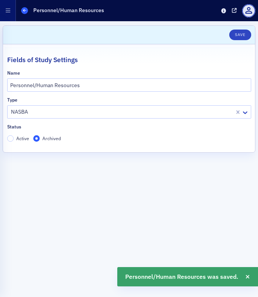
click at [26, 11] on span at bounding box center [24, 10] width 7 height 7
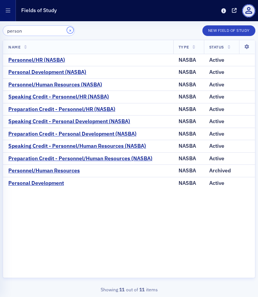
click at [67, 31] on button "×" at bounding box center [70, 30] width 7 height 7
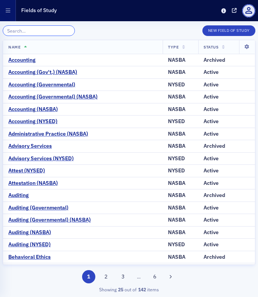
click at [33, 31] on input "search" at bounding box center [39, 30] width 72 height 11
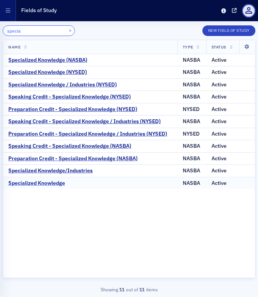
type input "specia"
click at [39, 185] on div "Specialized Knowledge" at bounding box center [36, 183] width 57 height 7
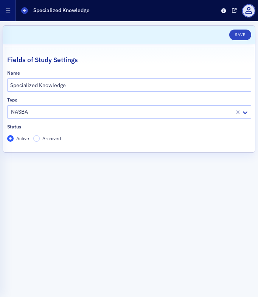
click at [48, 140] on span "Archived" at bounding box center [51, 138] width 19 height 6
click at [40, 140] on input "Archived" at bounding box center [36, 138] width 7 height 7
click at [235, 36] on button "Save" at bounding box center [240, 35] width 22 height 11
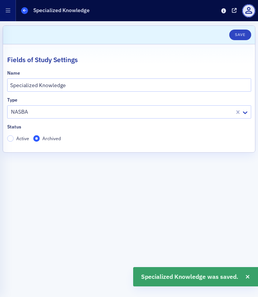
click at [27, 10] on span at bounding box center [24, 10] width 7 height 7
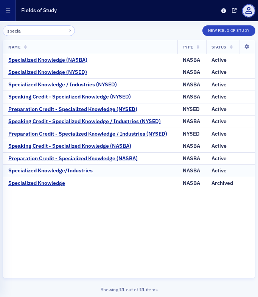
click at [73, 169] on div "Specialized Knowledge/Industries" at bounding box center [50, 170] width 84 height 7
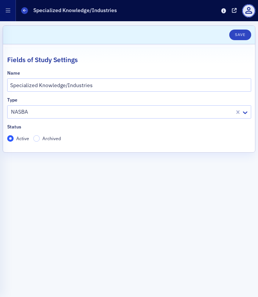
click at [54, 140] on span "Archived" at bounding box center [51, 138] width 19 height 6
click at [40, 140] on input "Archived" at bounding box center [36, 138] width 7 height 7
click at [243, 34] on button "Save" at bounding box center [240, 35] width 22 height 11
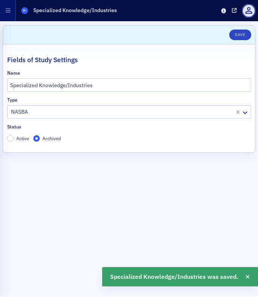
click at [22, 8] on span at bounding box center [24, 10] width 7 height 7
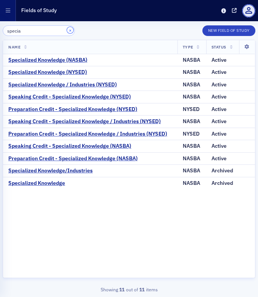
click at [67, 31] on button "×" at bounding box center [70, 30] width 7 height 7
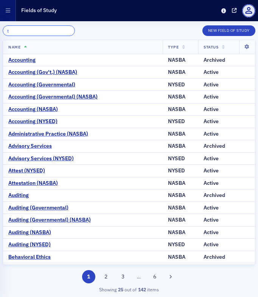
click at [49, 32] on input "t" at bounding box center [39, 30] width 72 height 11
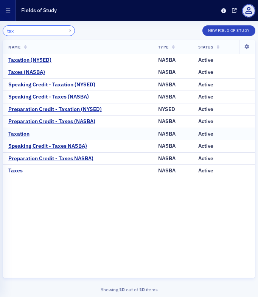
type input "tax"
click at [22, 132] on div "Taxation" at bounding box center [18, 134] width 21 height 7
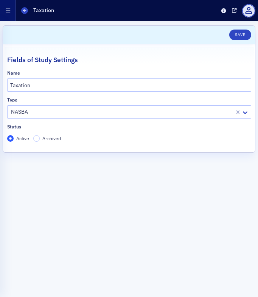
click at [45, 135] on span "Archived" at bounding box center [51, 138] width 19 height 6
click at [40, 135] on input "Archived" at bounding box center [36, 138] width 7 height 7
click at [244, 36] on button "Save" at bounding box center [240, 35] width 22 height 11
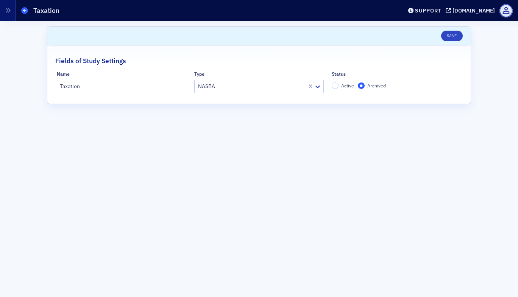
click at [25, 10] on icon at bounding box center [24, 10] width 3 height 3
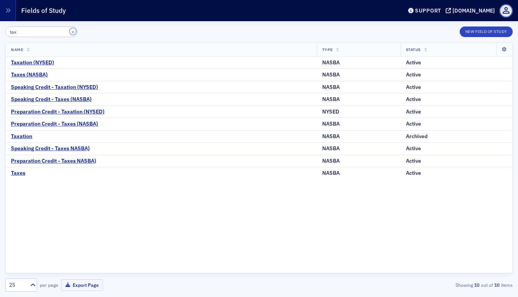
click at [70, 31] on button "×" at bounding box center [73, 31] width 7 height 7
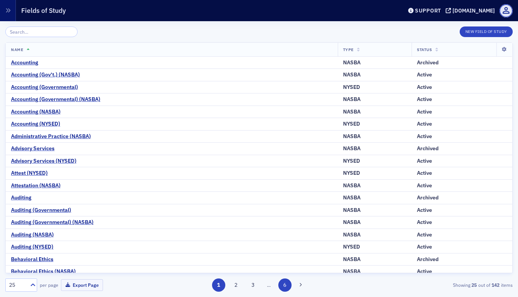
click at [283, 286] on button "6" at bounding box center [284, 284] width 13 height 13
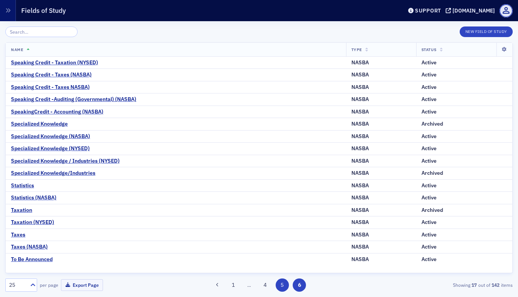
click at [279, 282] on button "5" at bounding box center [281, 284] width 13 height 13
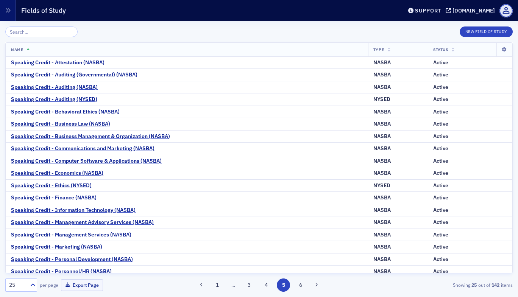
scroll to position [91, 0]
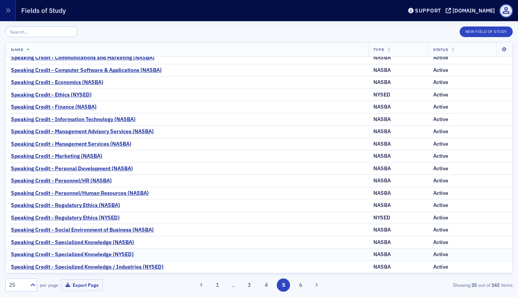
click at [101, 257] on div "Speaking Credit - Specialized Knowledge (NYSED)" at bounding box center [72, 254] width 123 height 7
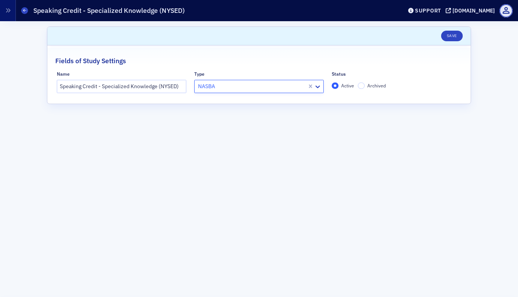
click at [279, 84] on div at bounding box center [251, 86] width 109 height 9
click at [451, 37] on button "Save" at bounding box center [452, 36] width 22 height 11
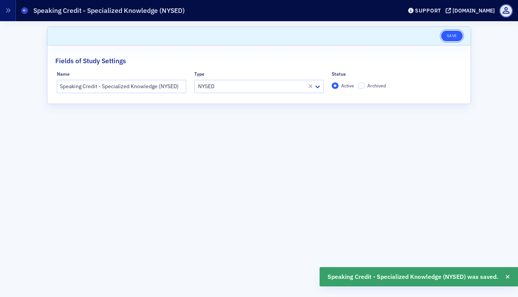
click at [449, 39] on button "Save" at bounding box center [452, 36] width 22 height 11
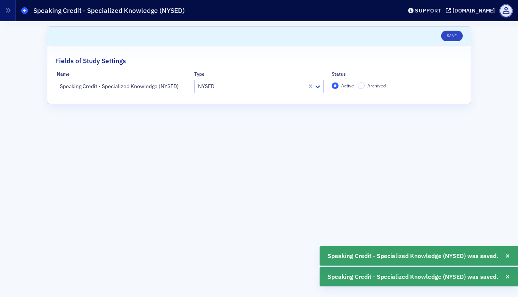
click at [26, 9] on span at bounding box center [24, 10] width 7 height 7
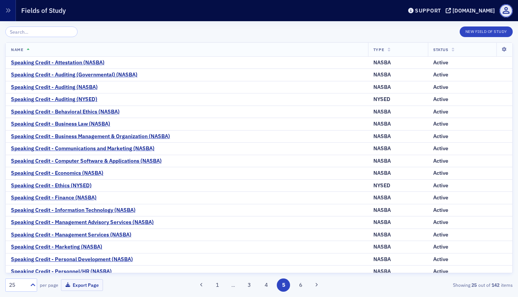
scroll to position [91, 0]
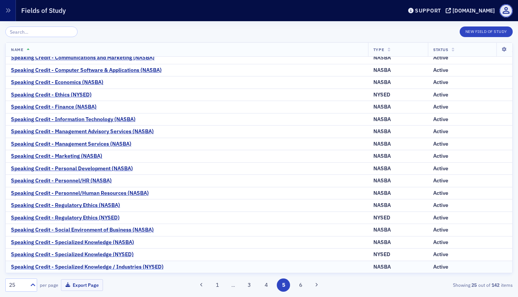
click at [126, 268] on div "Speaking Credit - Specialized Knowledge / Industries (NYSED)" at bounding box center [87, 267] width 152 height 7
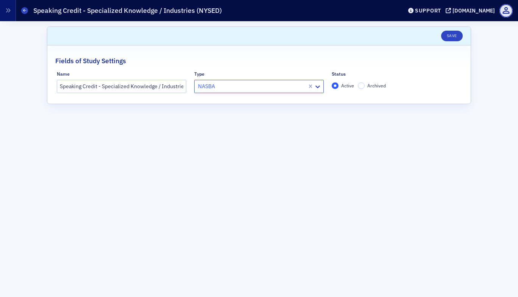
click at [277, 83] on div at bounding box center [251, 86] width 109 height 9
click at [456, 37] on button "Save" at bounding box center [452, 36] width 22 height 11
click at [22, 12] on span at bounding box center [24, 10] width 7 height 7
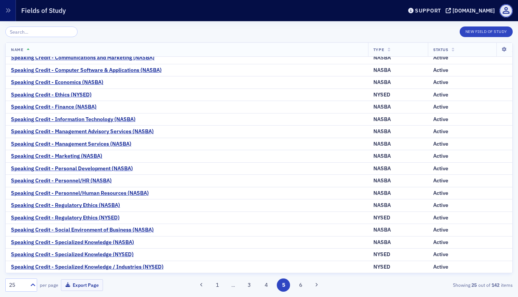
scroll to position [91, 0]
click at [298, 286] on button "6" at bounding box center [300, 284] width 13 height 13
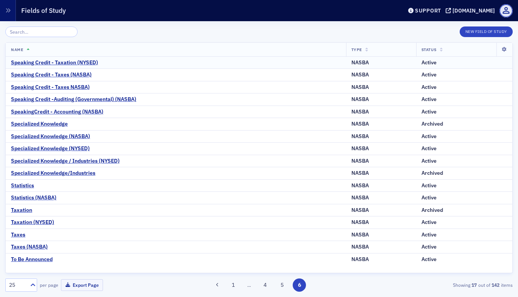
click at [261, 64] on div "Speaking Credit - Taxation (NYSED)" at bounding box center [176, 62] width 330 height 7
click at [92, 59] on div "Speaking Credit - Taxation (NYSED)" at bounding box center [54, 62] width 87 height 7
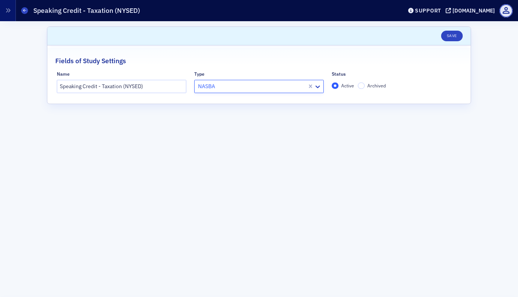
click at [243, 81] on div "NASBA" at bounding box center [250, 86] width 112 height 11
click at [448, 39] on button "Save" at bounding box center [452, 36] width 22 height 11
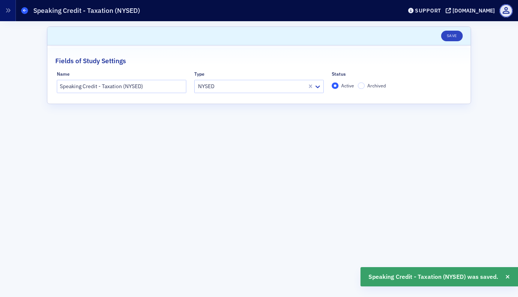
click at [25, 11] on icon at bounding box center [24, 10] width 3 height 3
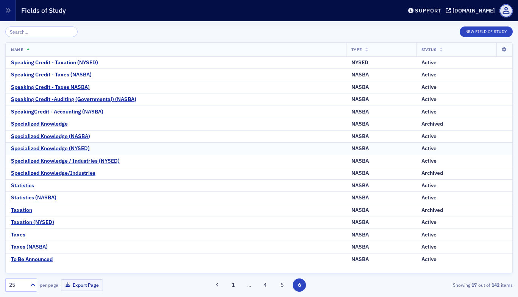
click at [83, 148] on div "Specialized Knowledge (NYSED)" at bounding box center [50, 148] width 79 height 7
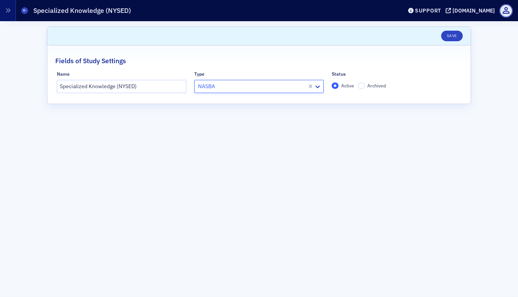
click at [217, 87] on div at bounding box center [251, 86] width 109 height 9
drag, startPoint x: 466, startPoint y: 33, endPoint x: 453, endPoint y: 35, distance: 13.3
click at [453, 35] on header "Unsaved changes Save" at bounding box center [258, 36] width 423 height 19
click at [453, 35] on button "Save" at bounding box center [452, 36] width 22 height 11
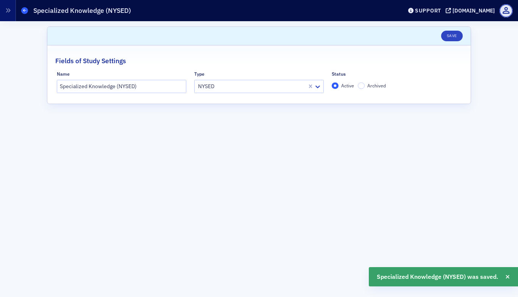
click at [23, 10] on span at bounding box center [24, 10] width 7 height 7
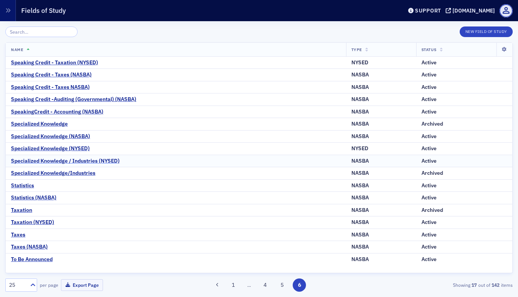
click at [80, 162] on div "Specialized Knowledge / Industries (NYSED)" at bounding box center [65, 161] width 109 height 7
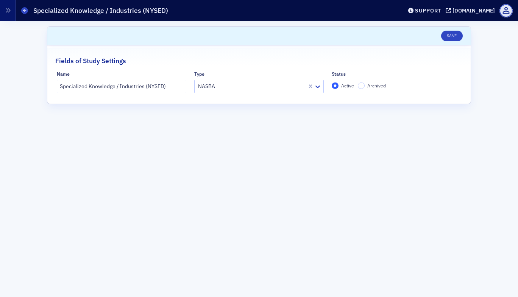
click at [220, 87] on div at bounding box center [251, 86] width 109 height 9
click at [446, 34] on button "Save" at bounding box center [452, 36] width 22 height 11
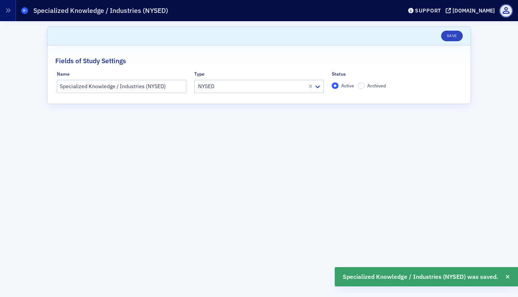
click at [24, 8] on span at bounding box center [24, 10] width 7 height 7
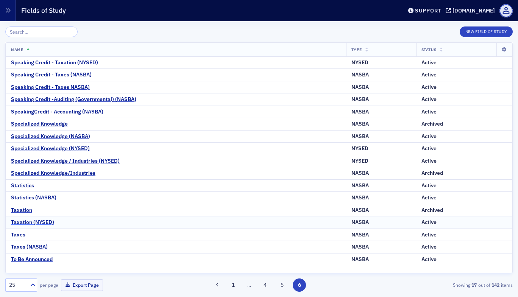
click at [46, 221] on div "Taxation (NYSED)" at bounding box center [32, 222] width 43 height 7
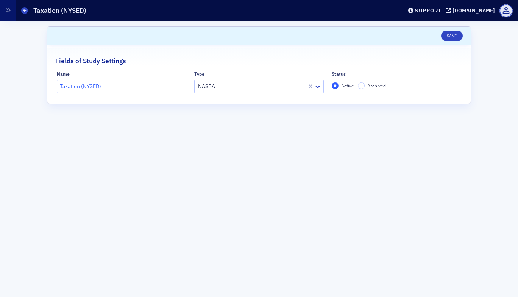
click at [112, 86] on input "Taxation (NYSED)" at bounding box center [121, 86] width 129 height 13
click at [221, 86] on div at bounding box center [251, 86] width 109 height 9
click at [450, 35] on button "Save" at bounding box center [452, 36] width 22 height 11
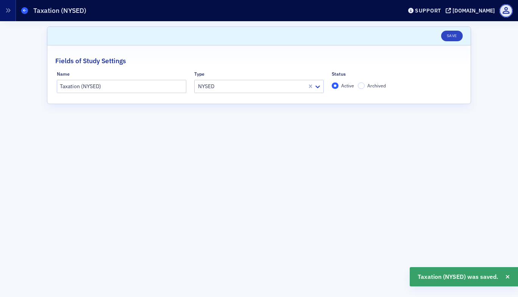
click at [26, 9] on span at bounding box center [24, 10] width 7 height 7
